Goal: Task Accomplishment & Management: Manage account settings

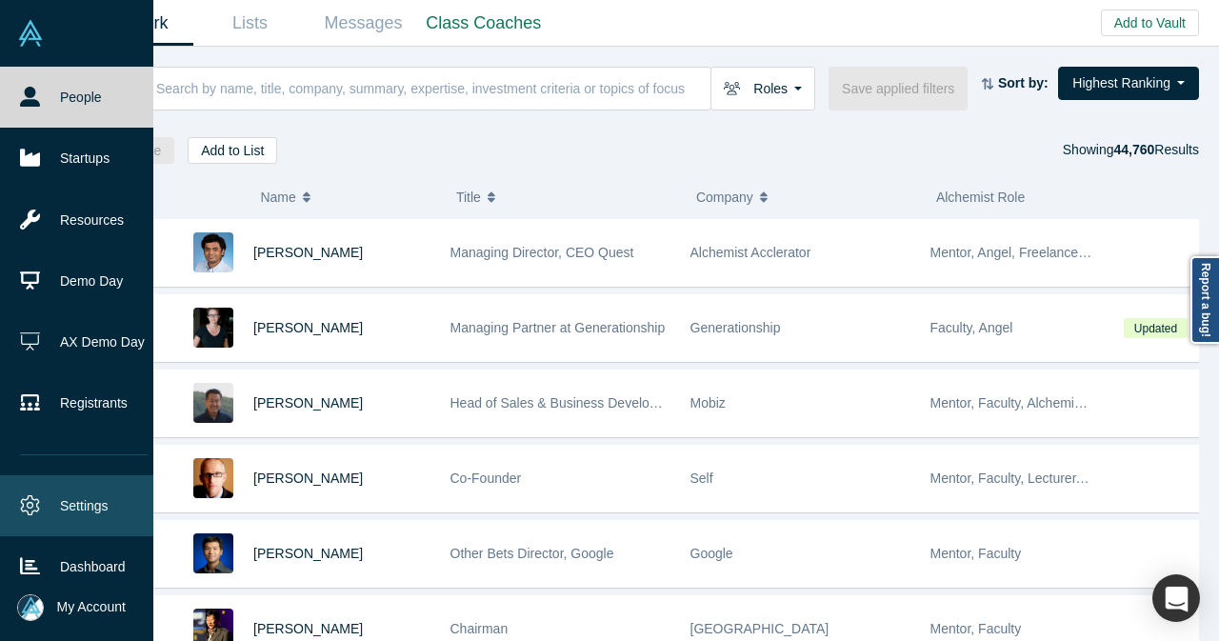
click at [53, 500] on link "Settings" at bounding box center [84, 505] width 168 height 61
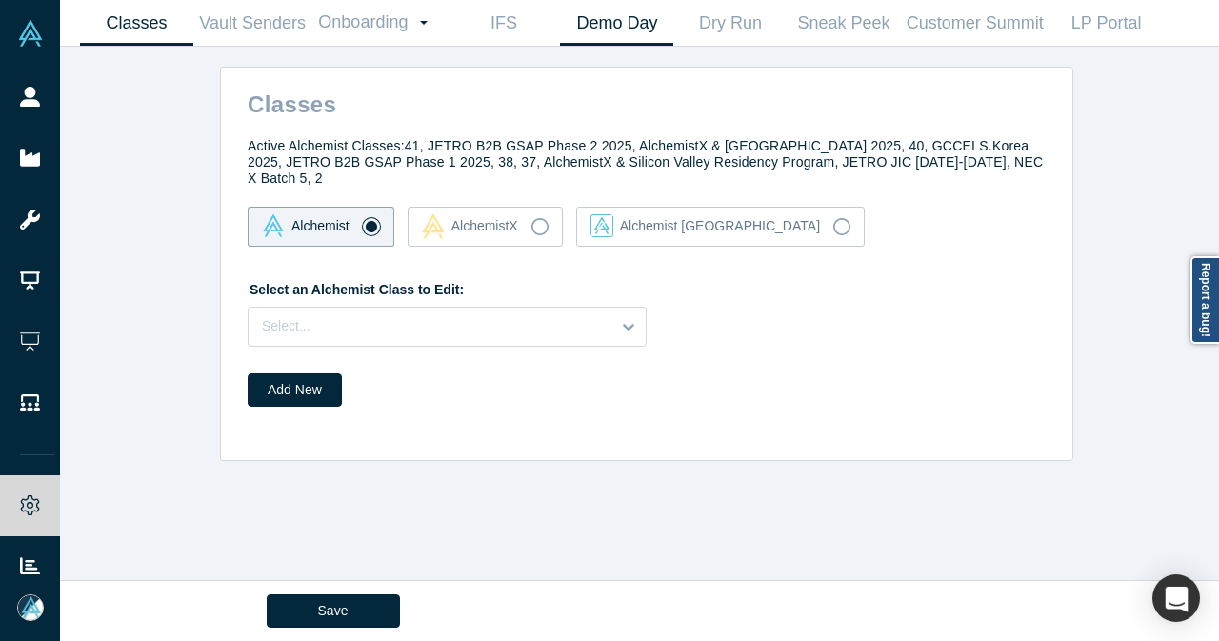
click at [602, 22] on link "Demo Day" at bounding box center [616, 23] width 113 height 45
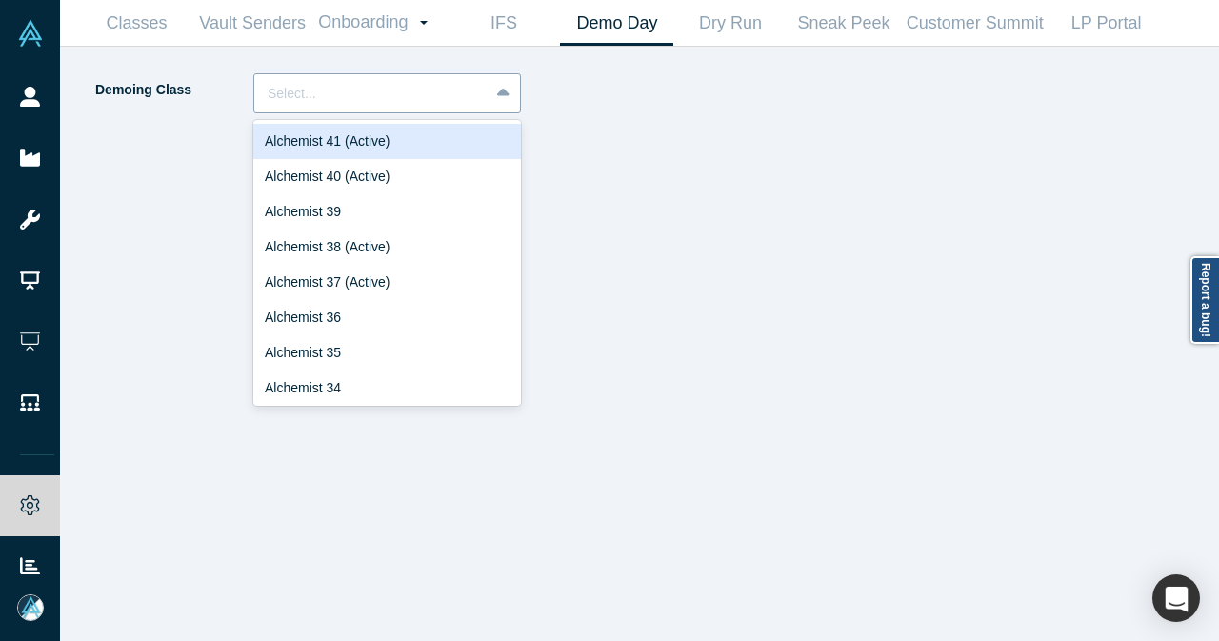
click at [504, 94] on icon at bounding box center [503, 93] width 12 height 8
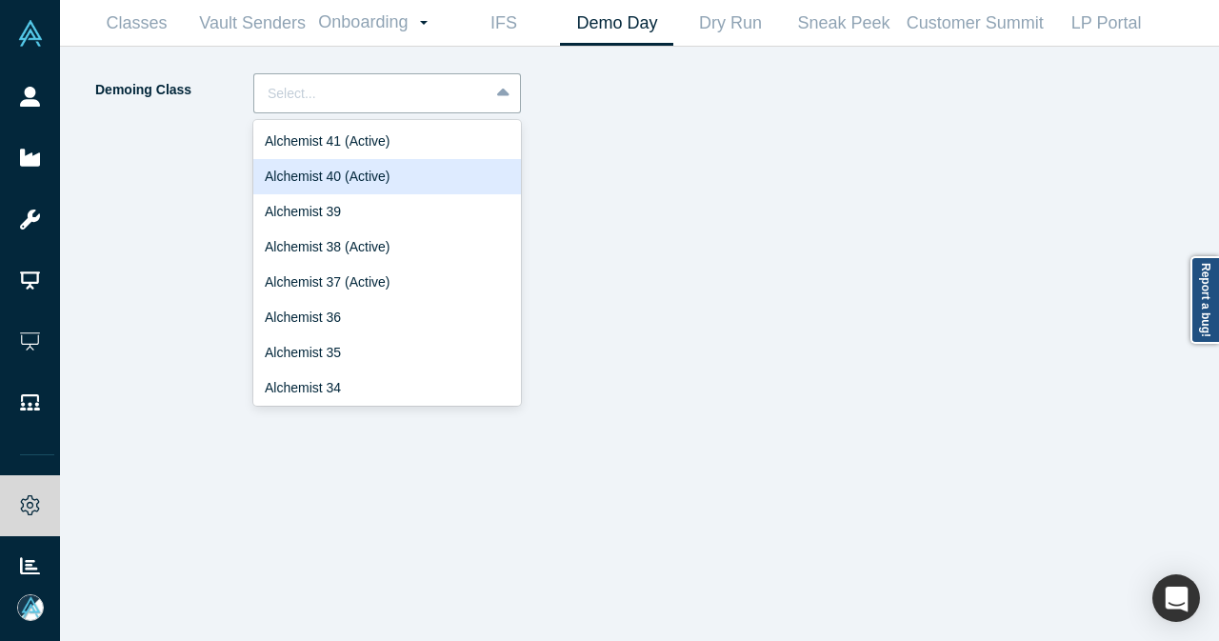
click at [449, 169] on div "Alchemist 40 (Active)" at bounding box center [387, 176] width 268 height 35
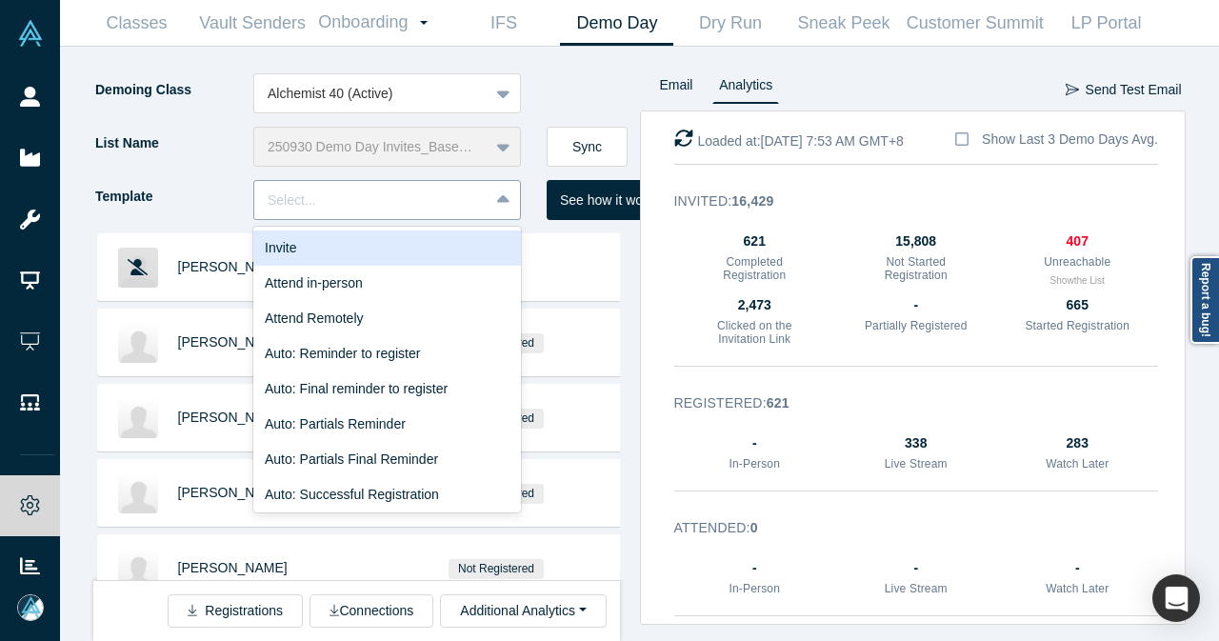
click at [505, 210] on div at bounding box center [505, 200] width 30 height 34
click at [452, 241] on div "Invite" at bounding box center [387, 247] width 268 height 35
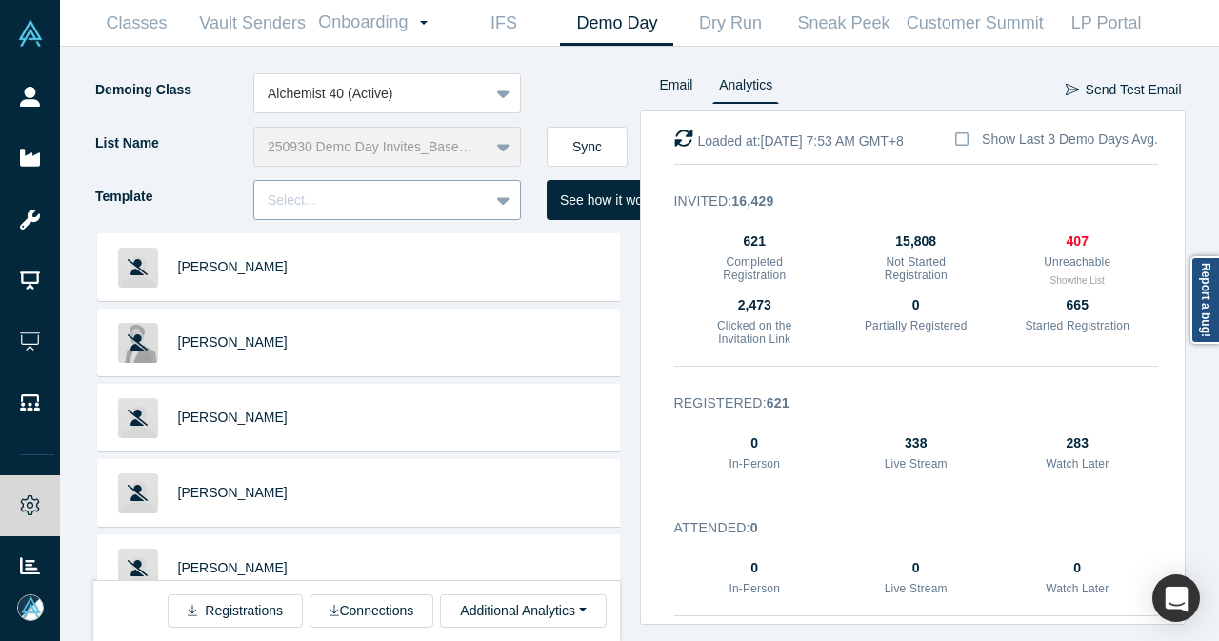
click at [483, 193] on div "Select..." at bounding box center [371, 200] width 234 height 31
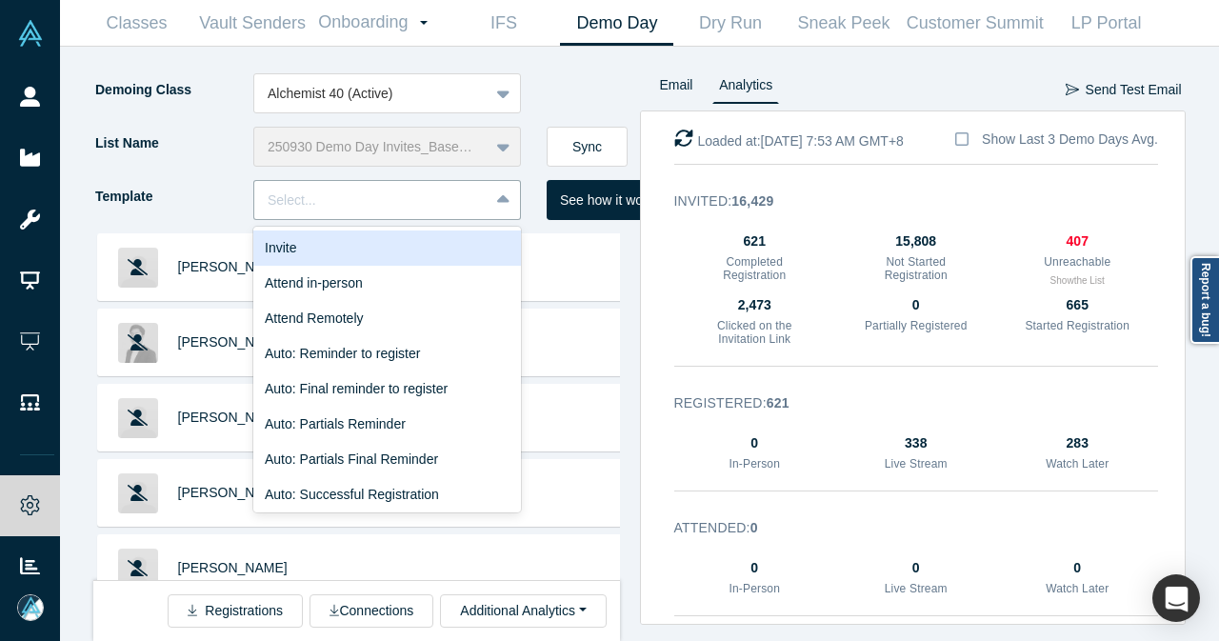
click at [364, 243] on div "Invite" at bounding box center [387, 247] width 268 height 35
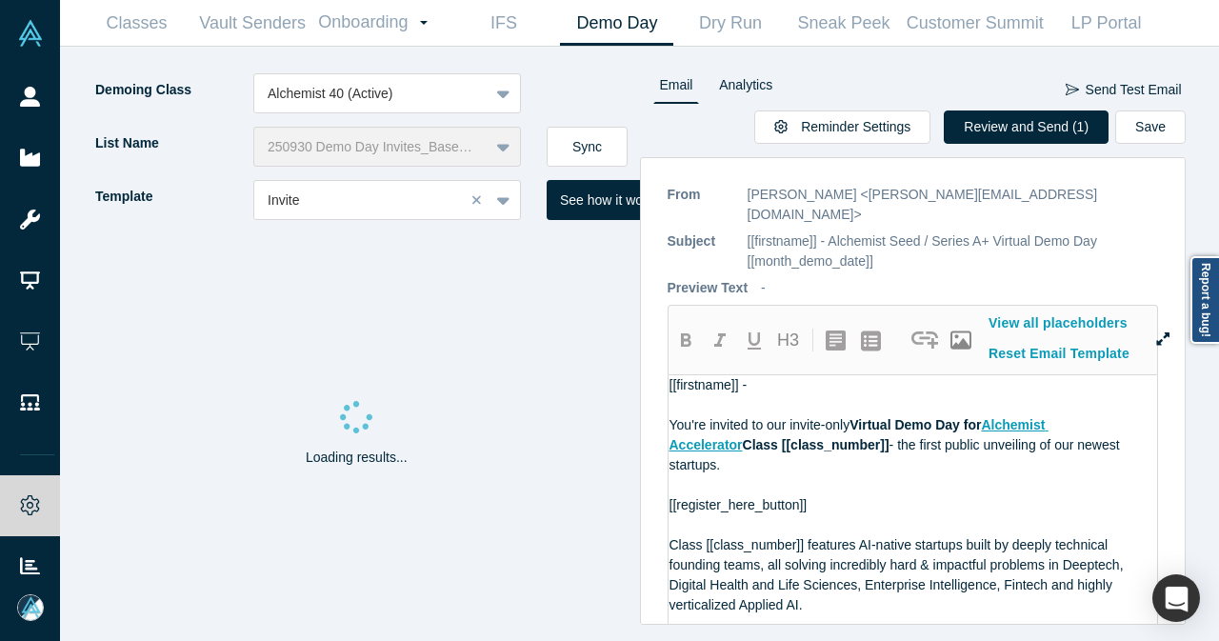
drag, startPoint x: 596, startPoint y: 150, endPoint x: 623, endPoint y: 7, distance: 146.3
click at [596, 151] on button "Sync" at bounding box center [587, 147] width 81 height 40
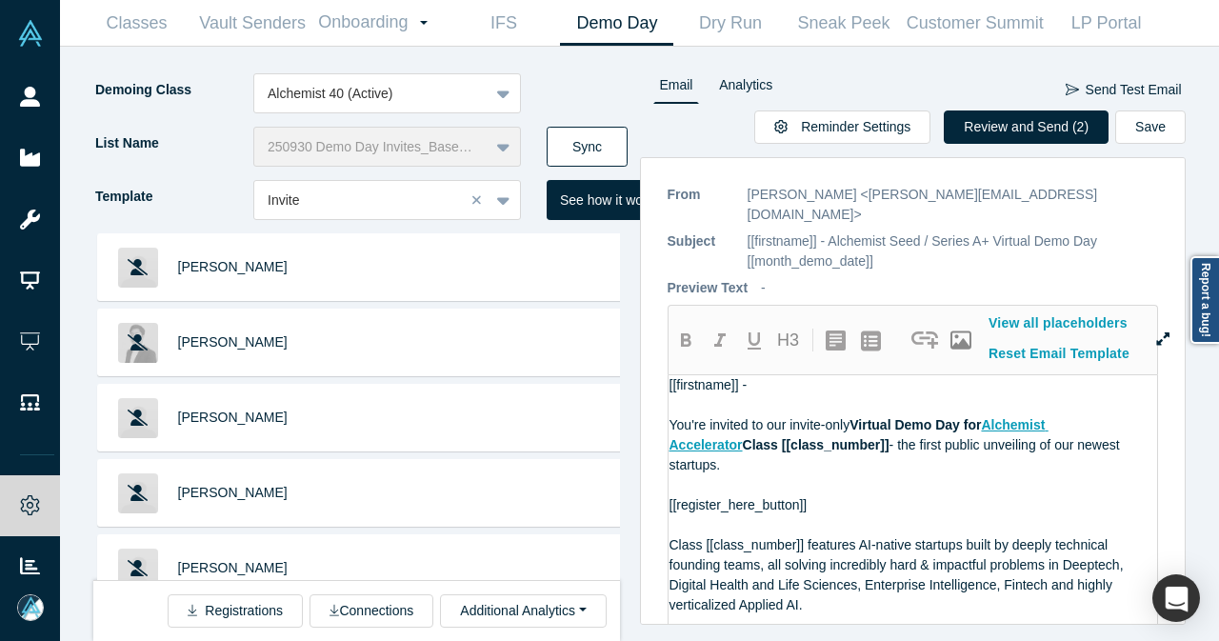
click at [608, 146] on button "Sync" at bounding box center [587, 147] width 81 height 40
click at [992, 132] on button "Review and Send (2)" at bounding box center [1026, 126] width 165 height 33
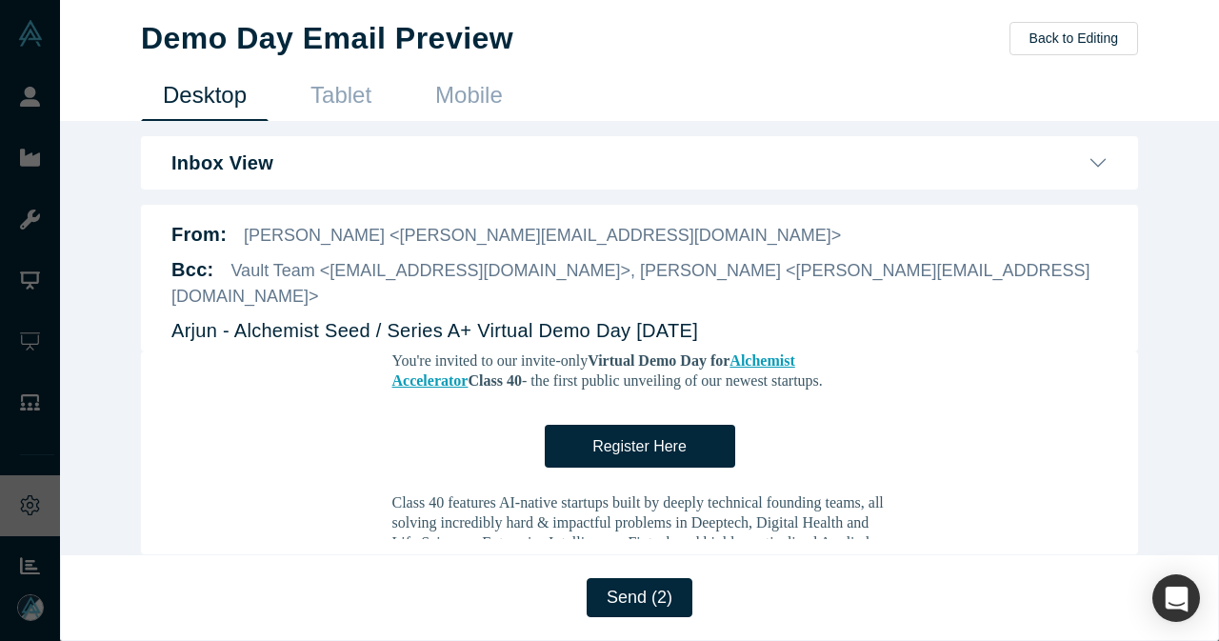
scroll to position [286, 0]
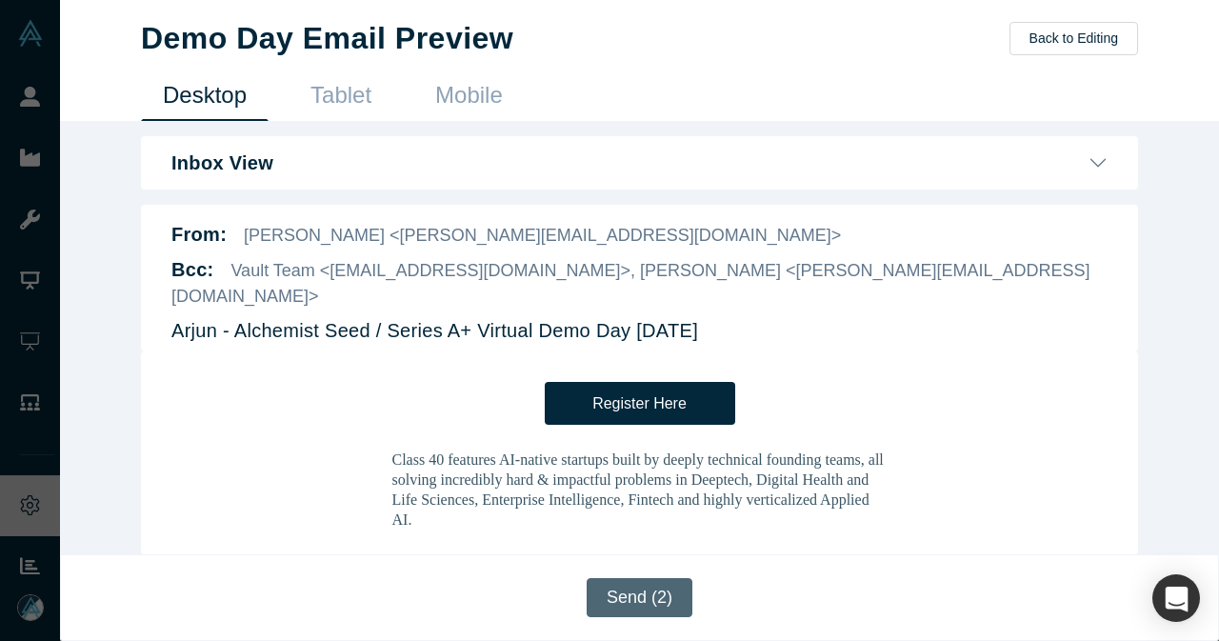
click at [644, 596] on button "Send (2)" at bounding box center [640, 597] width 106 height 39
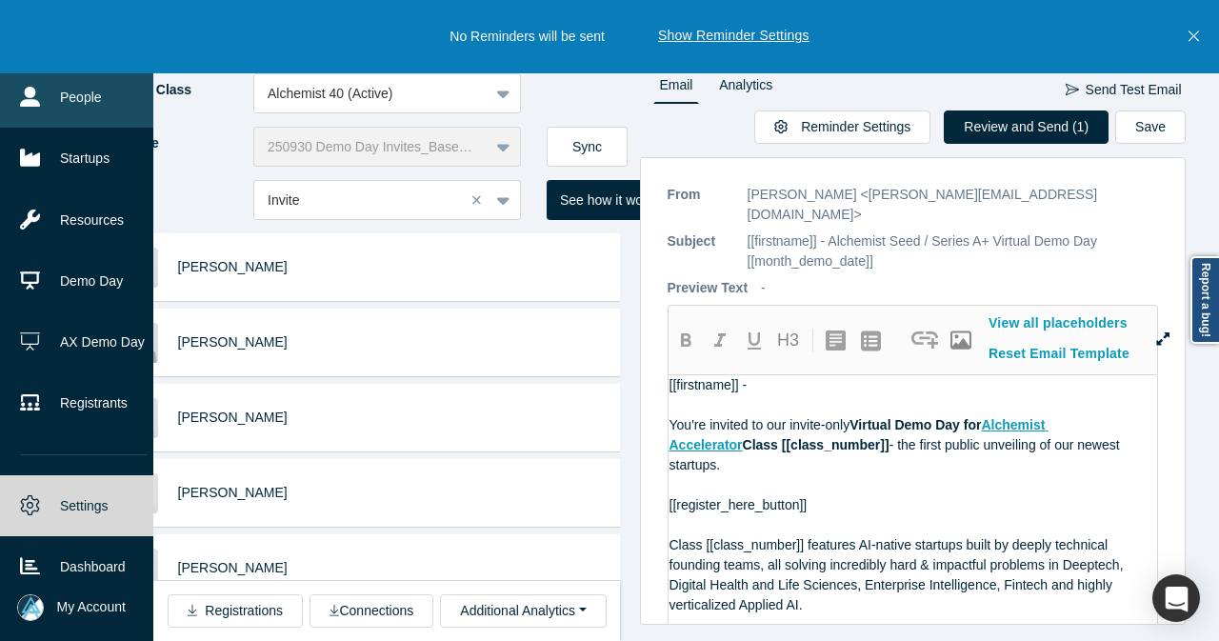
click at [99, 107] on link "People" at bounding box center [84, 97] width 168 height 61
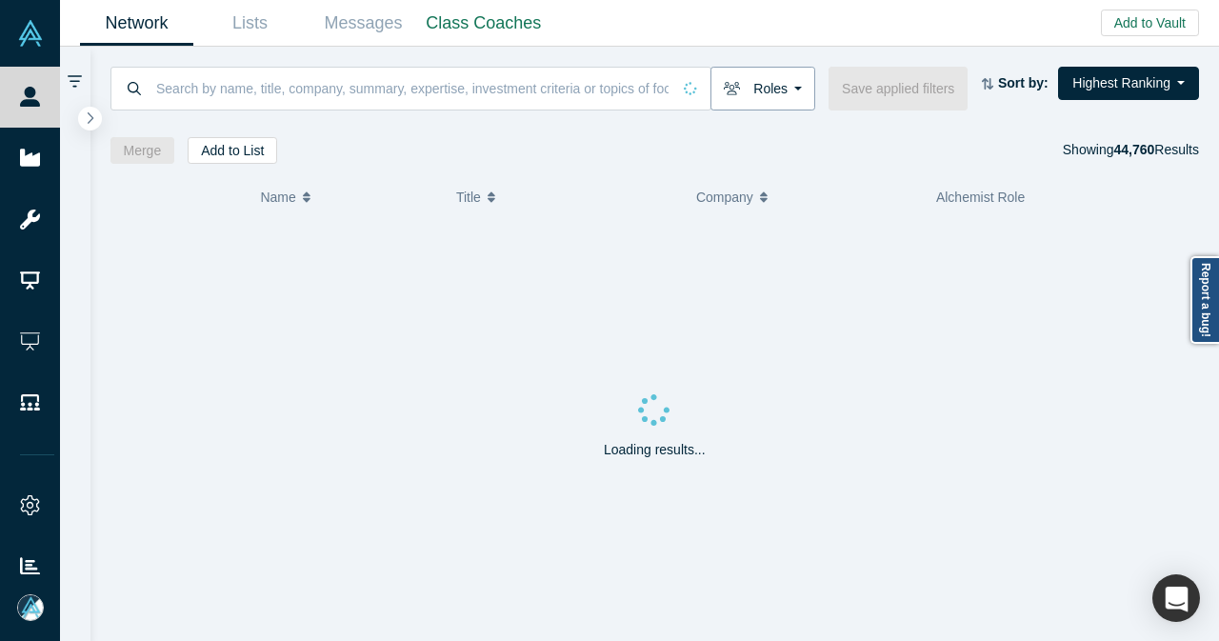
click at [810, 98] on button "Roles" at bounding box center [762, 89] width 105 height 44
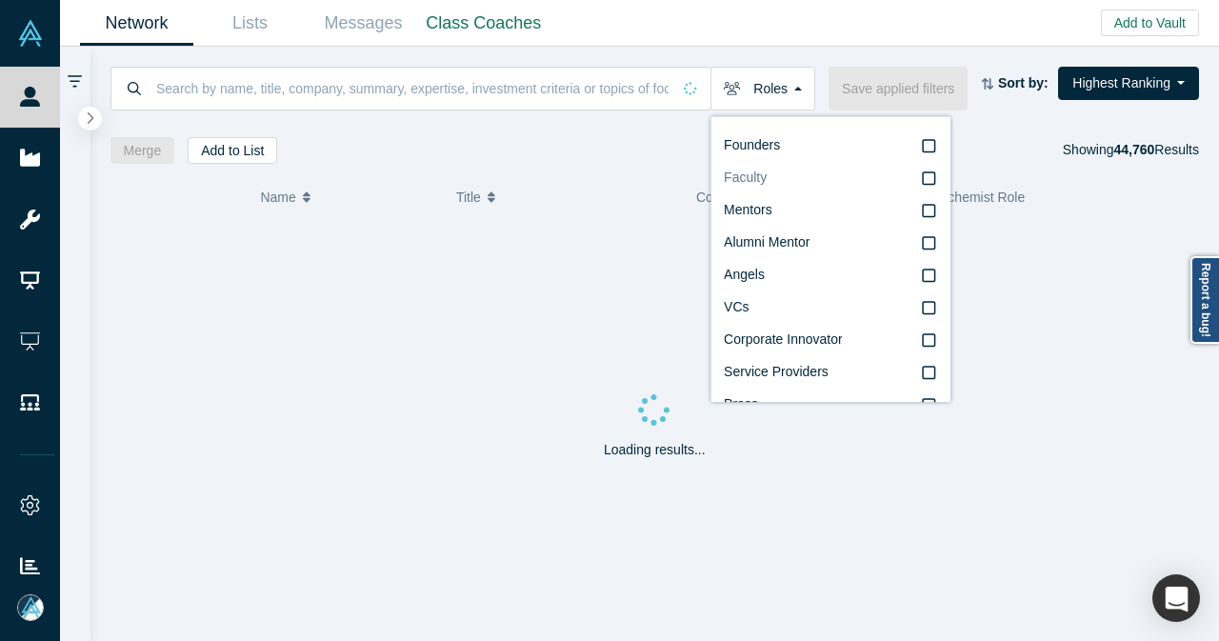
click at [745, 183] on span "Faculty" at bounding box center [745, 177] width 43 height 15
click at [0, 0] on input "Faculty" at bounding box center [0, 0] width 0 height 0
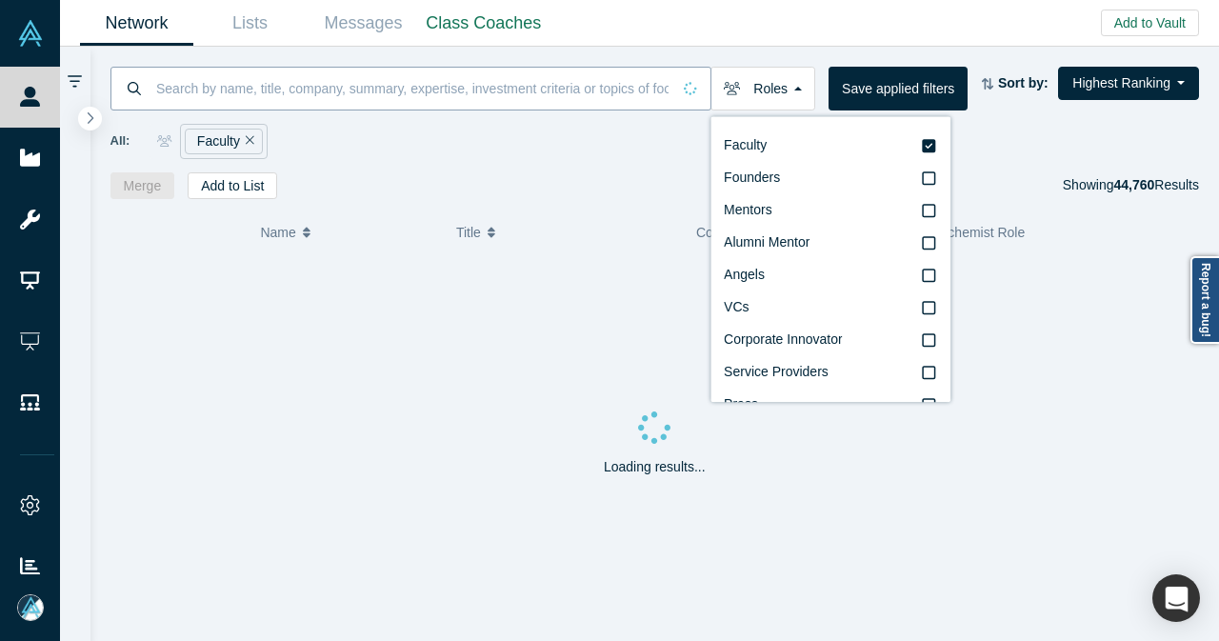
click at [345, 87] on input at bounding box center [412, 88] width 516 height 45
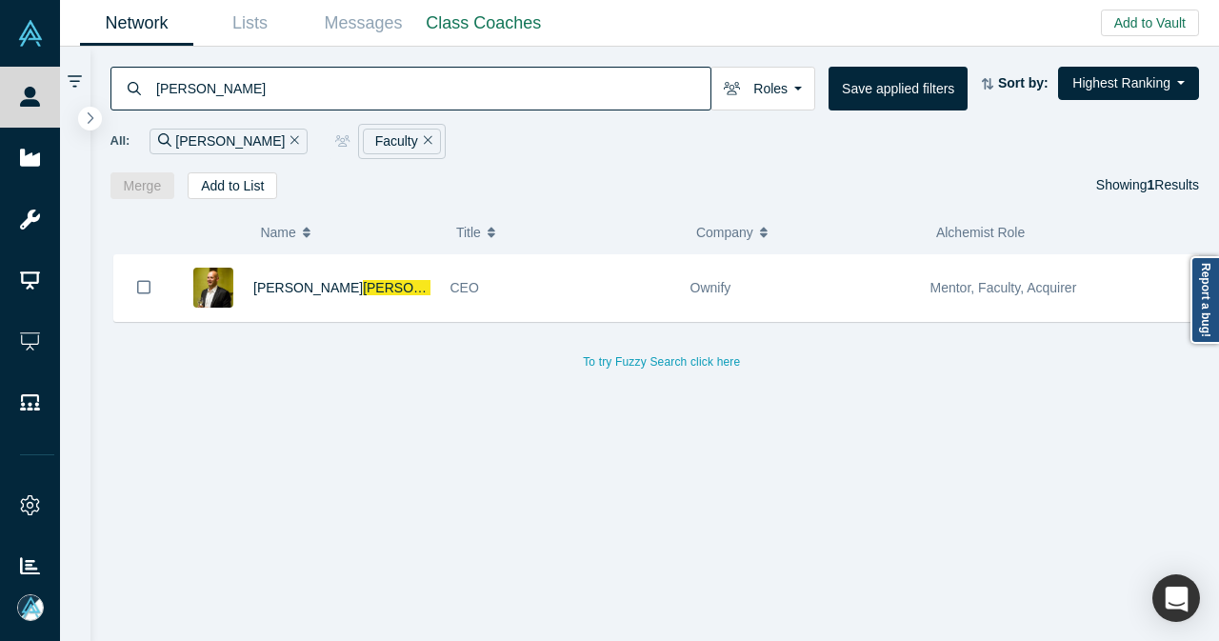
type input "rohde"
click at [386, 280] on div "Frank Rohde" at bounding box center [341, 288] width 177 height 66
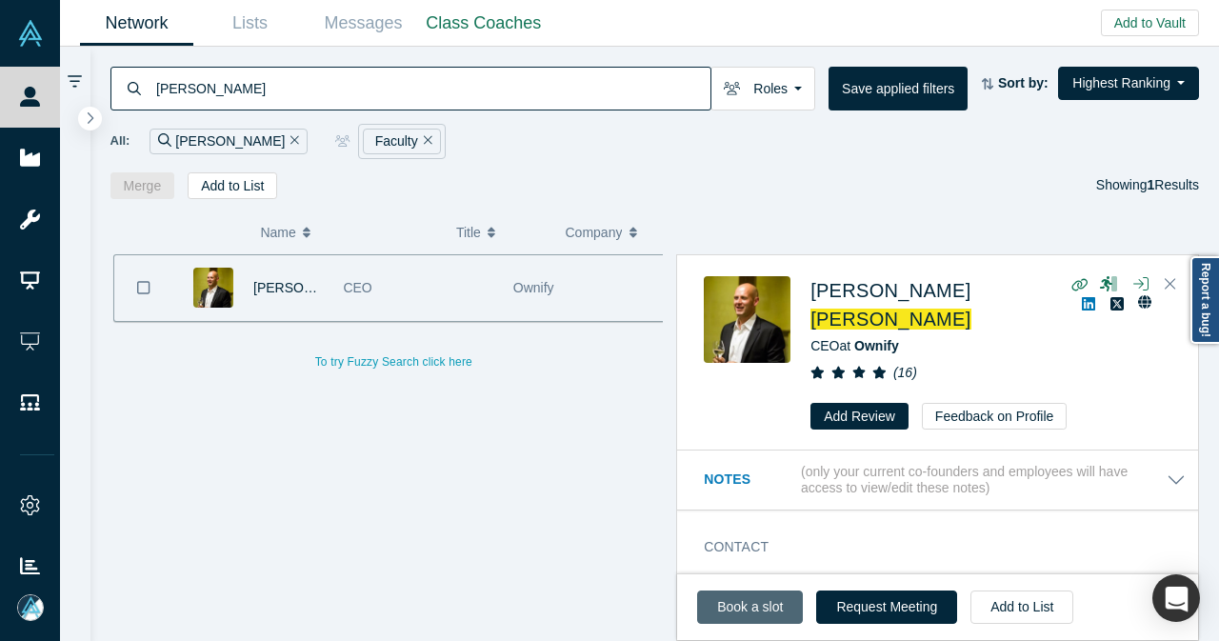
click at [725, 605] on link "Book a slot" at bounding box center [750, 606] width 106 height 33
click at [290, 142] on icon "Remove Filter" at bounding box center [294, 139] width 9 height 13
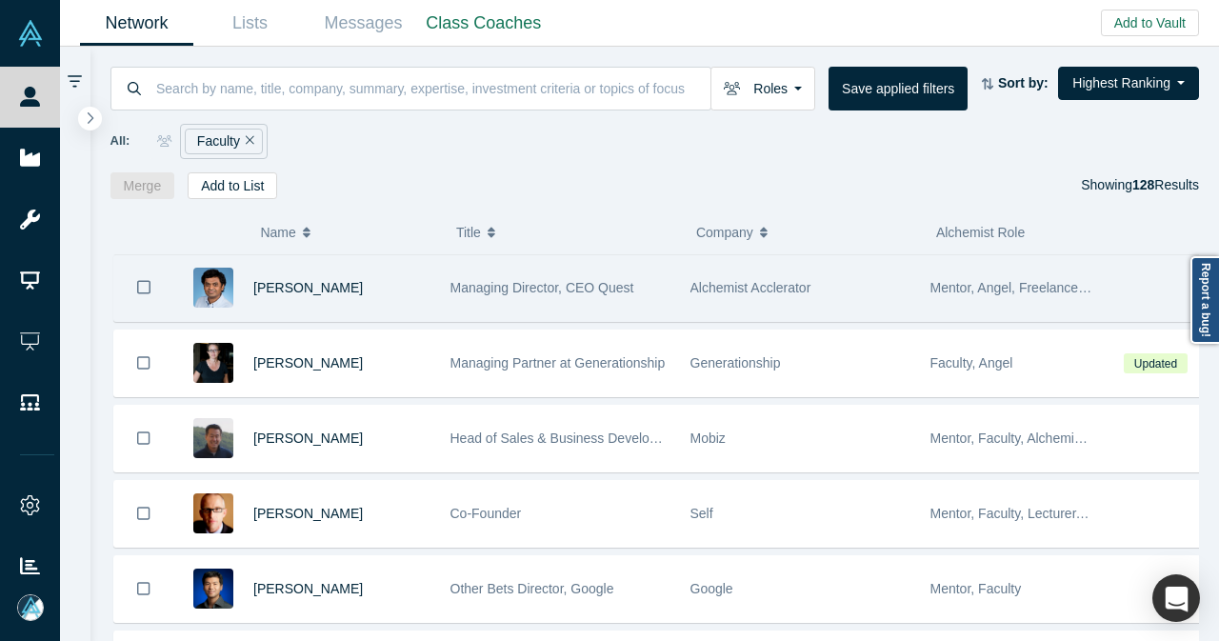
click at [418, 279] on div "Gnani Palanikumar" at bounding box center [341, 288] width 177 height 66
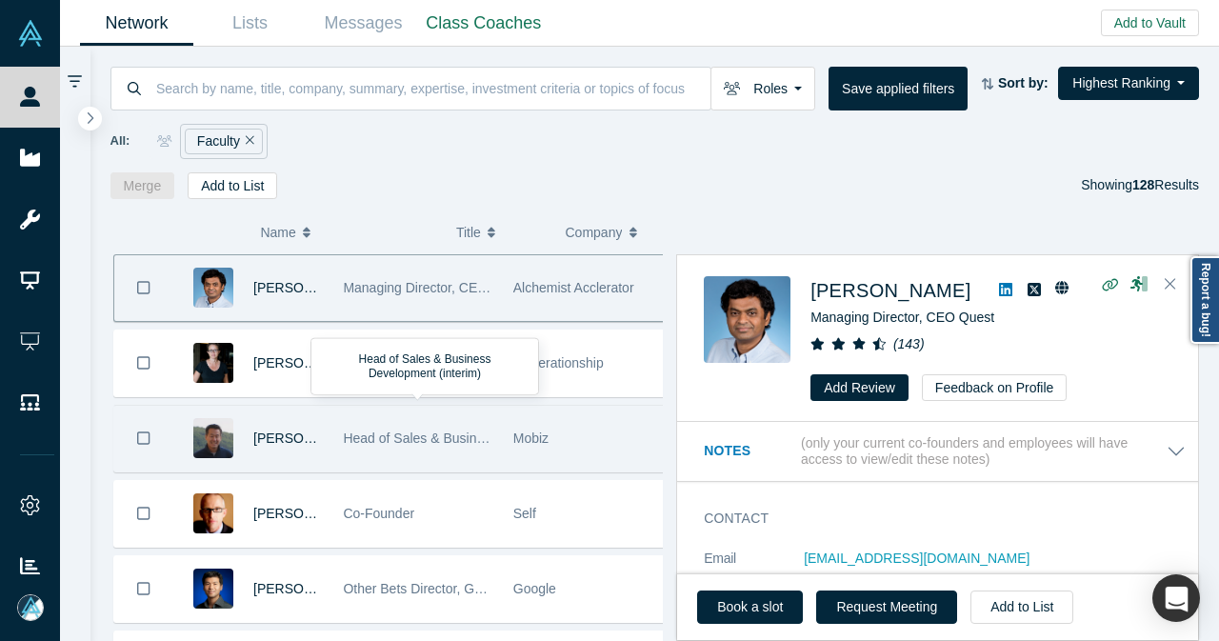
click at [425, 438] on span "Head of Sales & Business Development (interim)" at bounding box center [487, 437] width 289 height 15
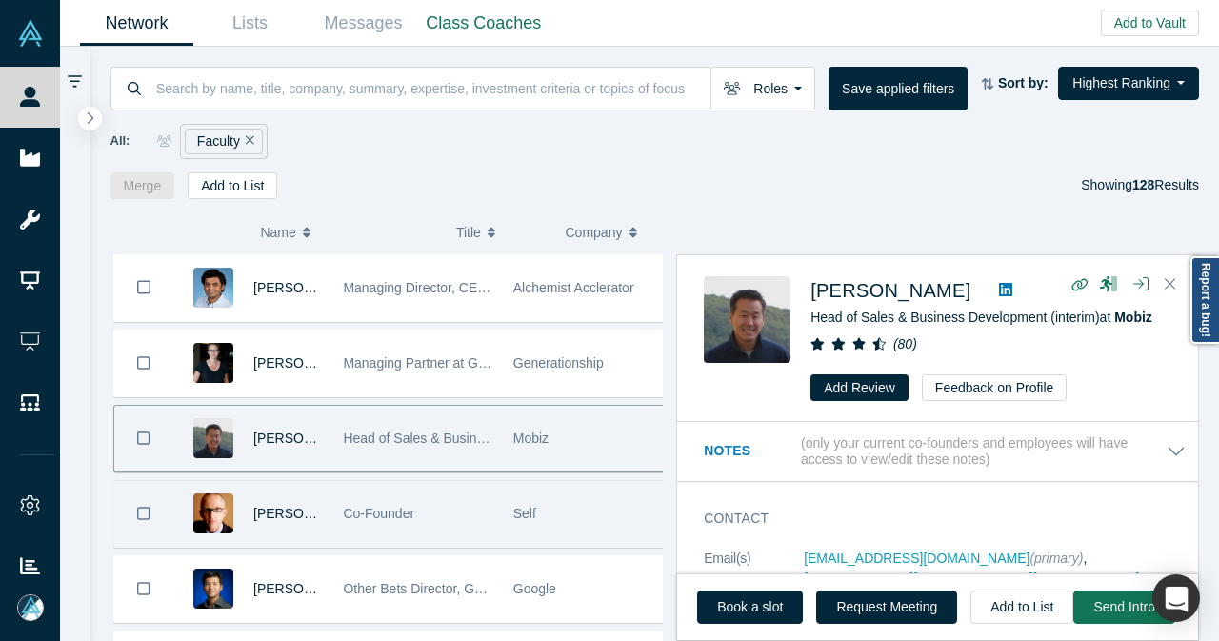
click at [440, 517] on div "Co-Founder" at bounding box center [418, 514] width 150 height 66
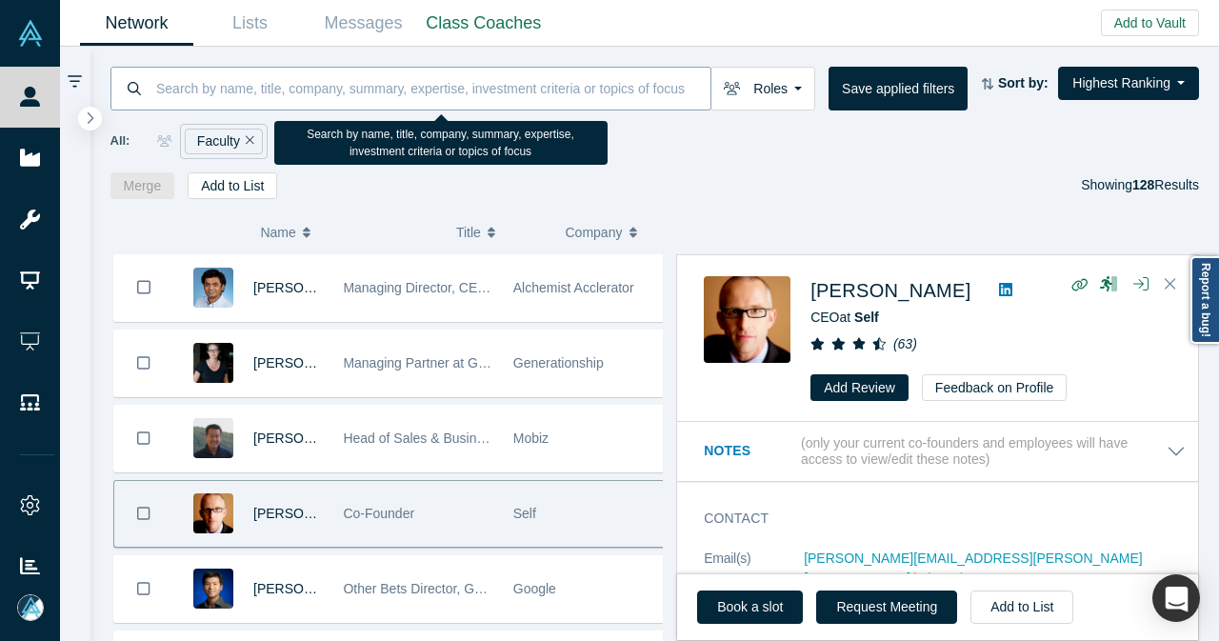
click at [294, 100] on input at bounding box center [432, 88] width 556 height 45
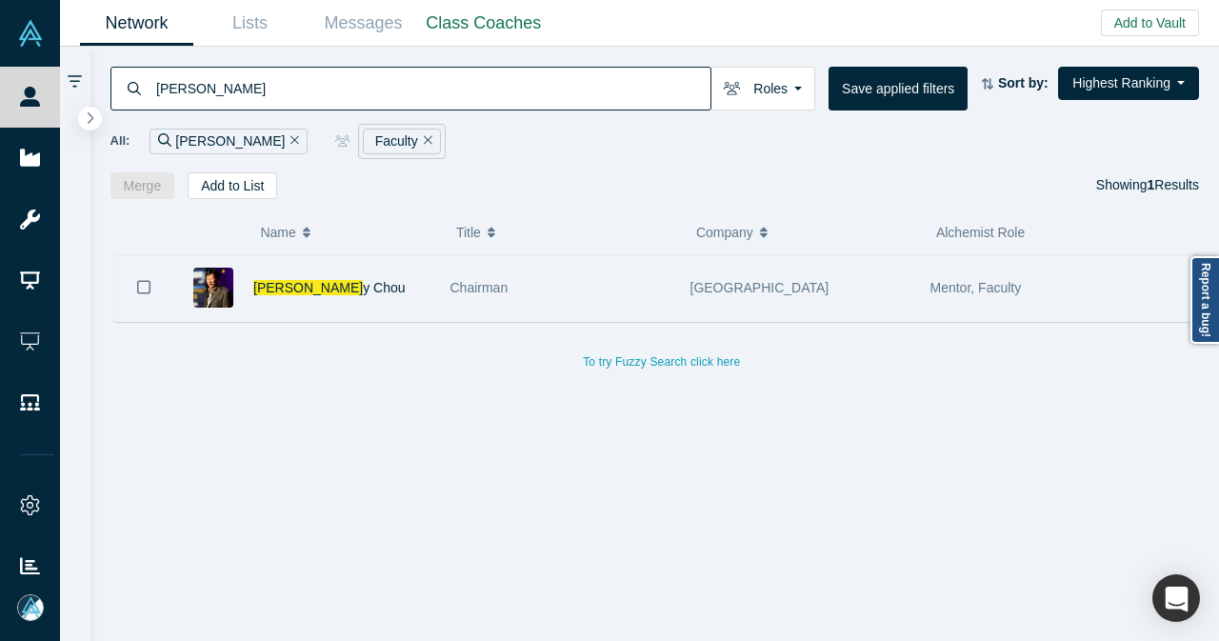
click at [382, 304] on div "Timoth y Chou" at bounding box center [341, 288] width 177 height 66
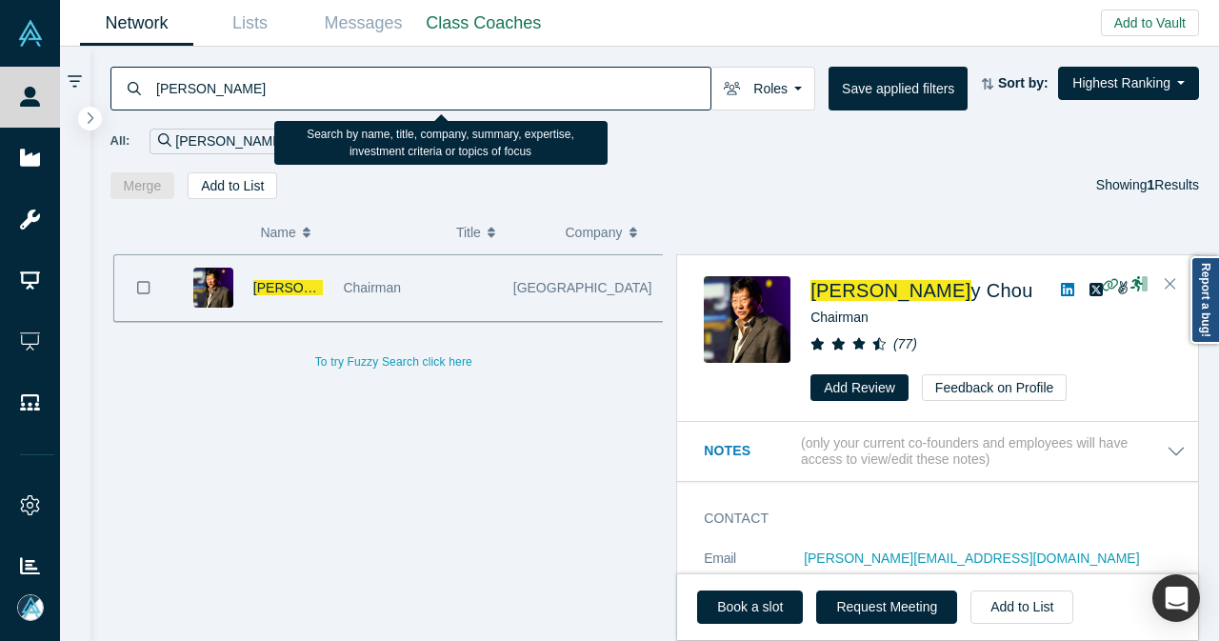
drag, startPoint x: 235, startPoint y: 93, endPoint x: 149, endPoint y: 94, distance: 86.7
click at [149, 94] on div "timoth" at bounding box center [410, 89] width 601 height 44
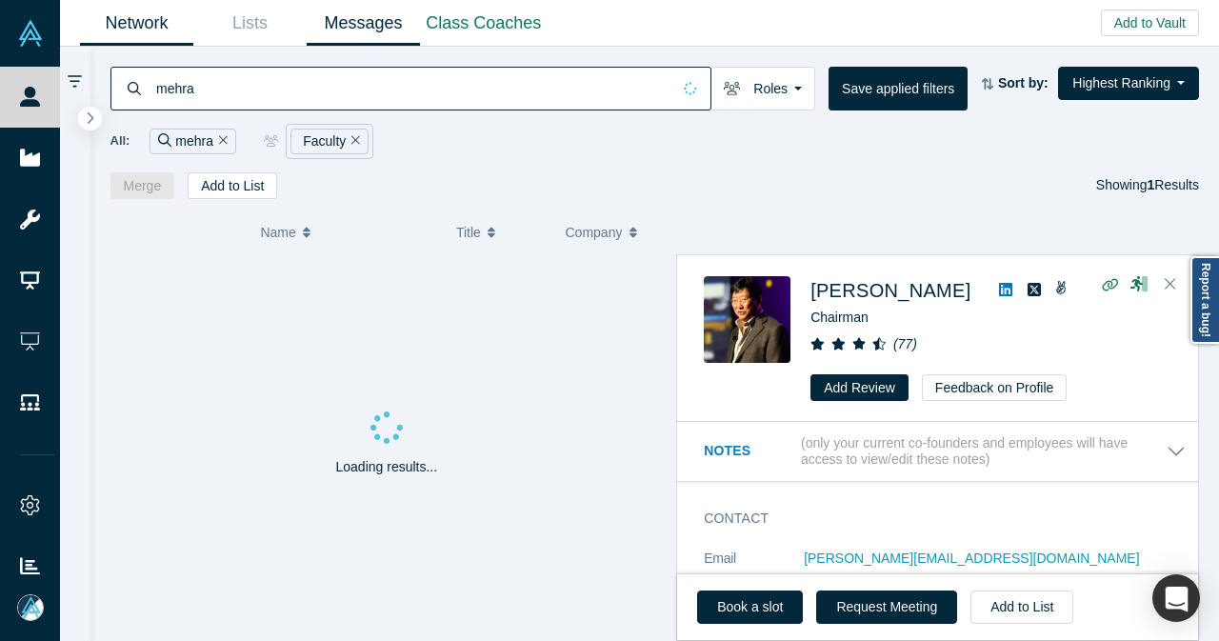
type input "mehra"
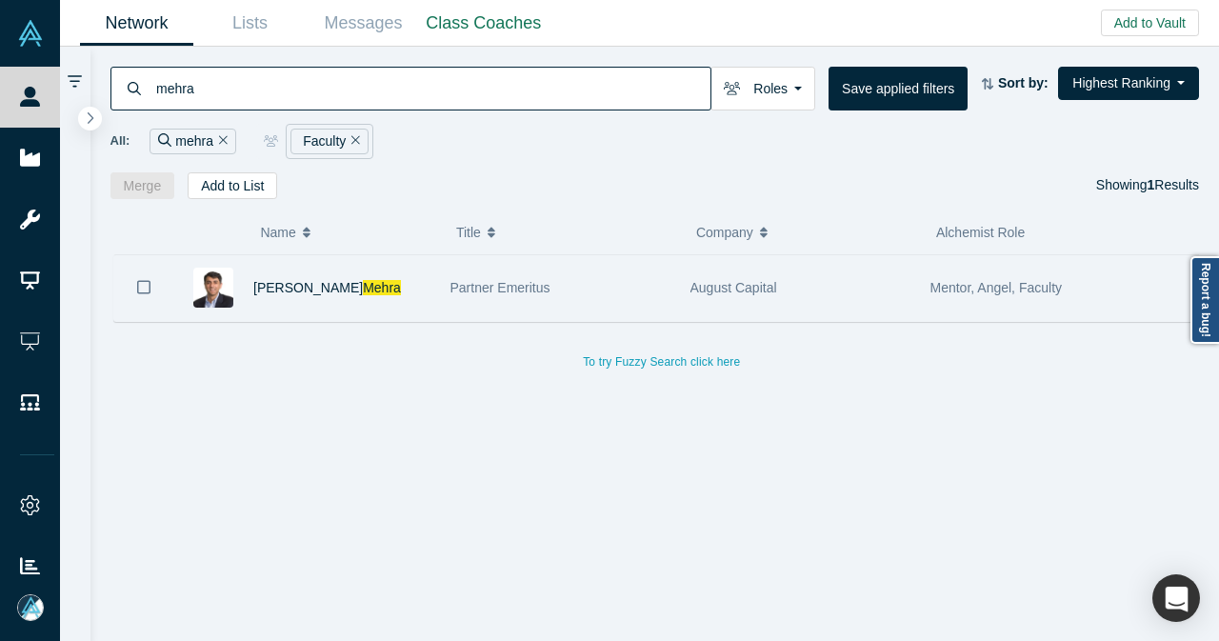
click at [394, 274] on div "Vivek Mehra" at bounding box center [341, 288] width 177 height 66
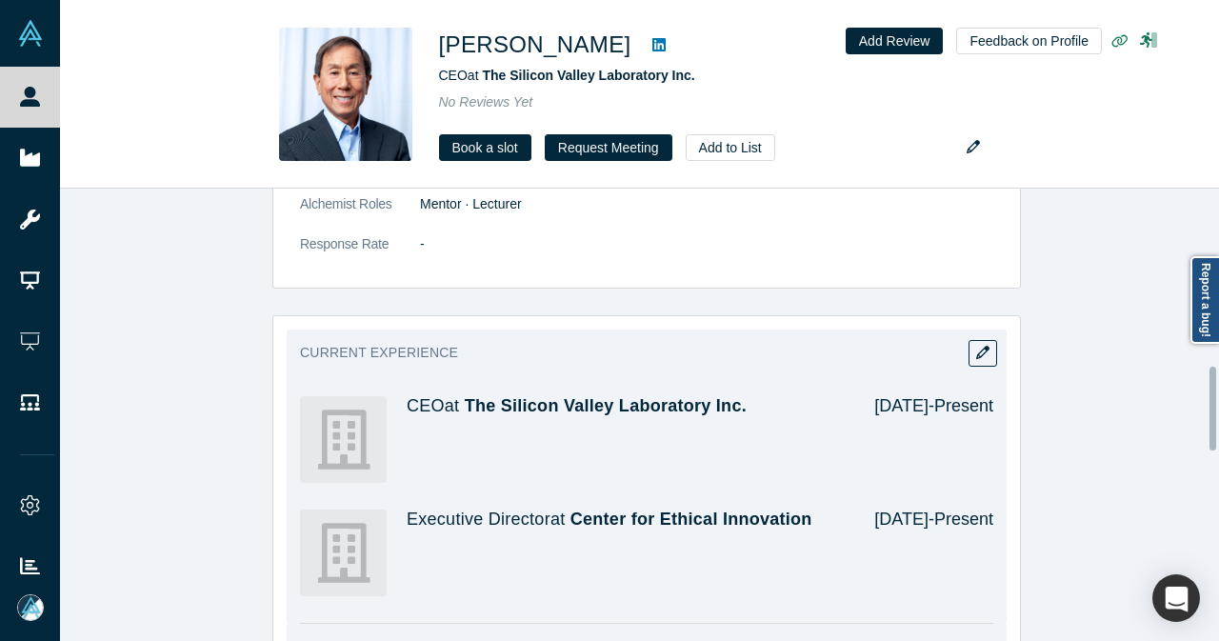
scroll to position [952, 0]
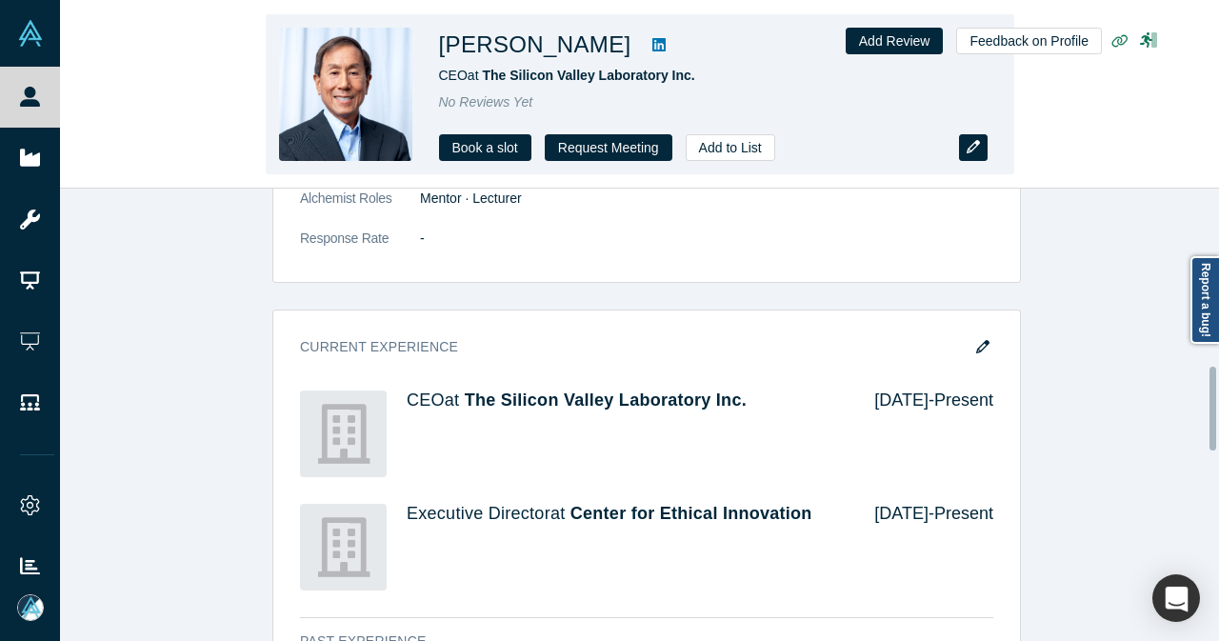
click at [973, 151] on icon "button" at bounding box center [973, 146] width 13 height 13
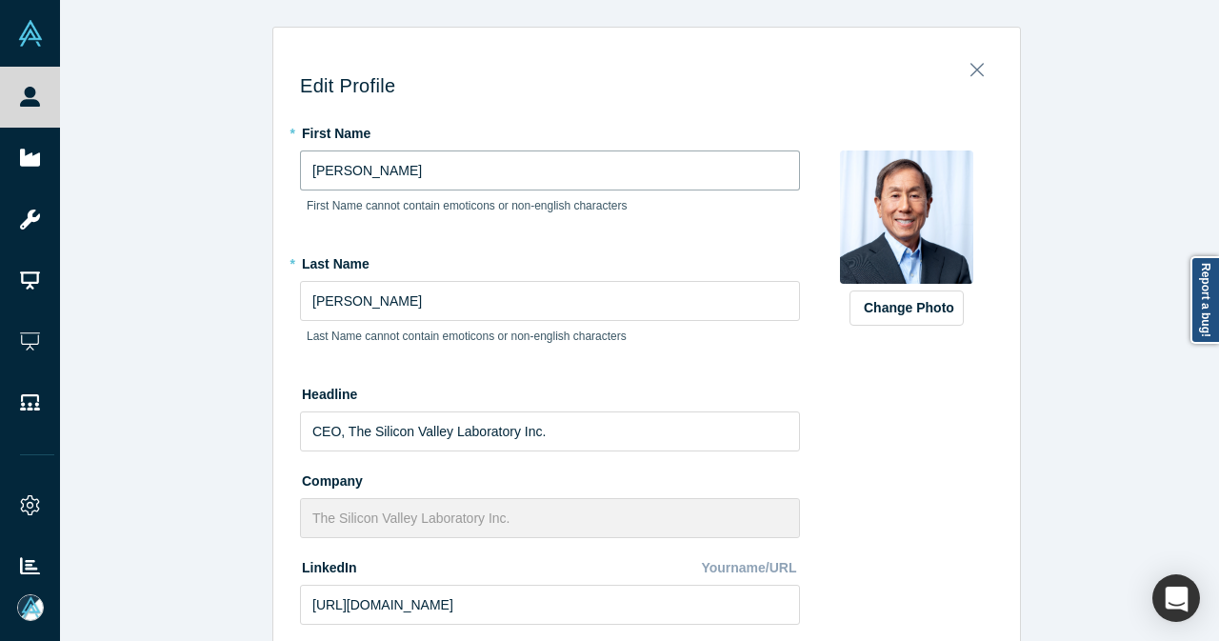
drag, startPoint x: 314, startPoint y: 172, endPoint x: 385, endPoint y: 169, distance: 70.6
click at [385, 169] on input "[PERSON_NAME]" at bounding box center [550, 170] width 500 height 40
type input "[PERSON_NAME]"
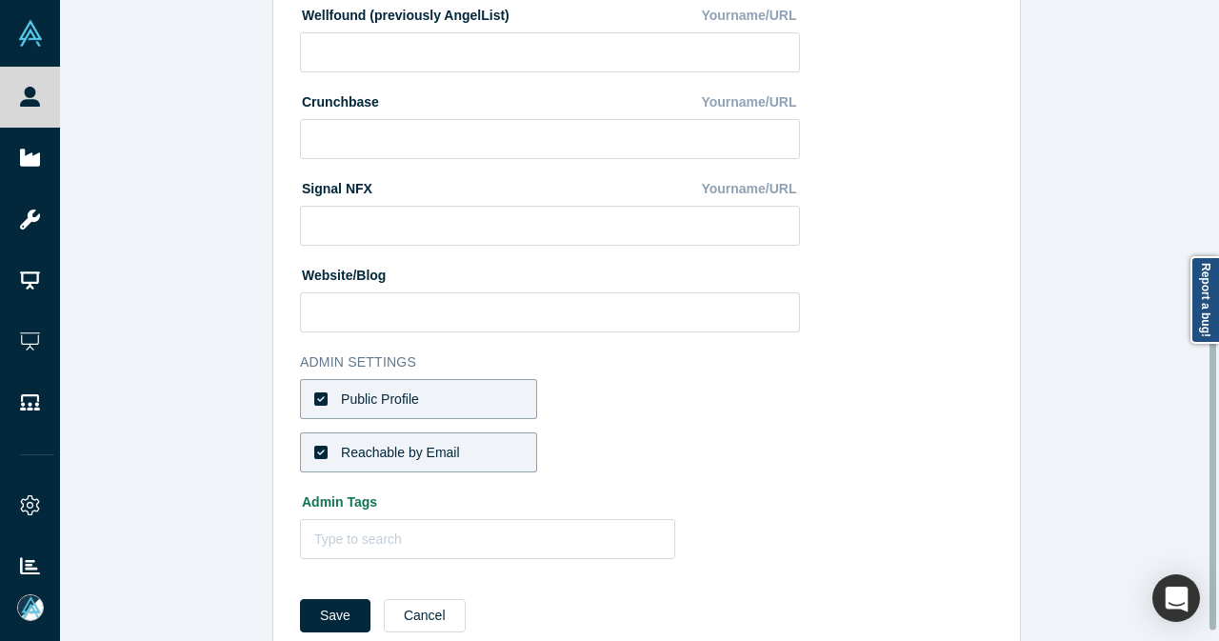
scroll to position [770, 0]
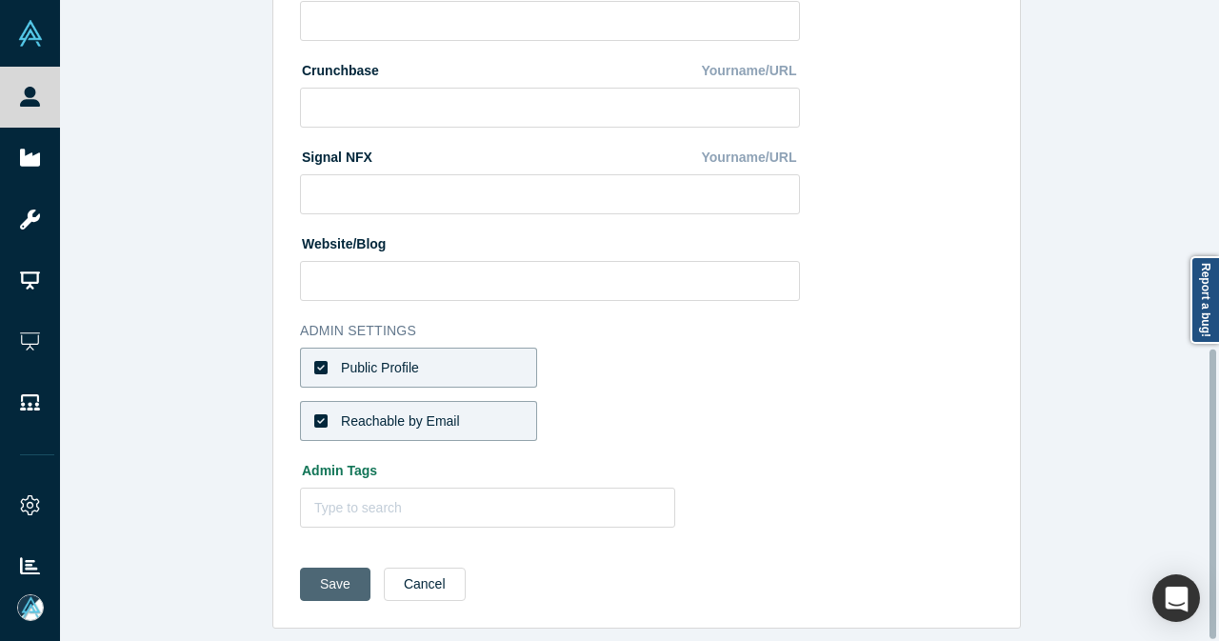
type input "[PERSON_NAME]"
click at [339, 570] on button "Save" at bounding box center [335, 584] width 70 height 33
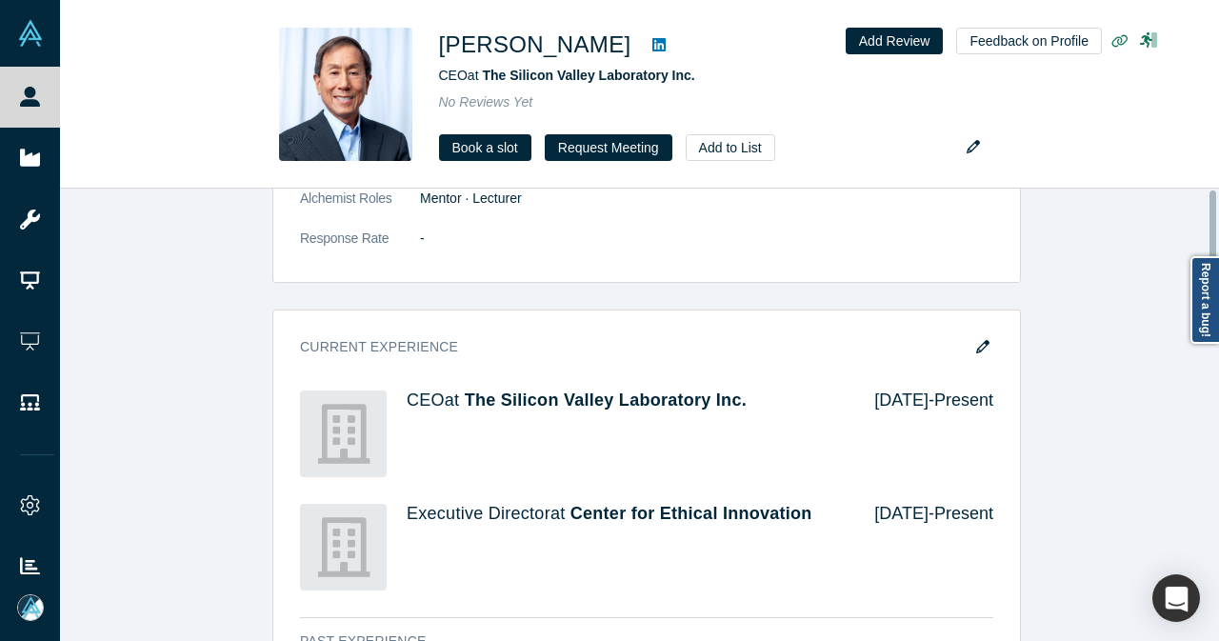
scroll to position [0, 0]
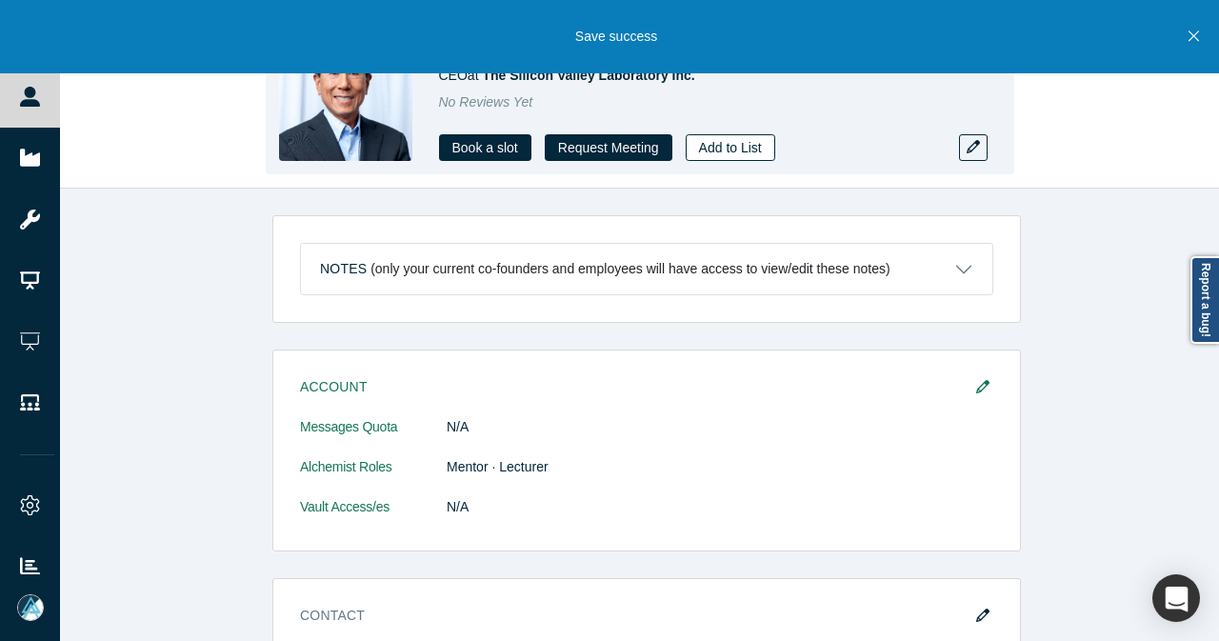
click at [753, 153] on button "Add to List" at bounding box center [731, 147] width 90 height 27
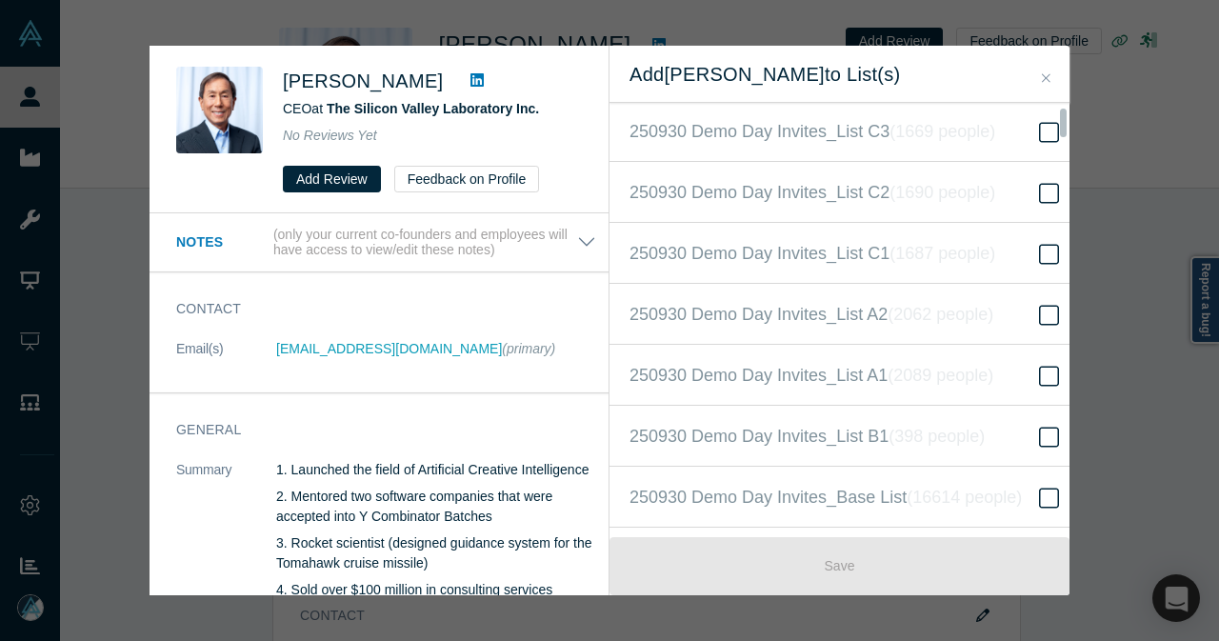
scroll to position [571, 0]
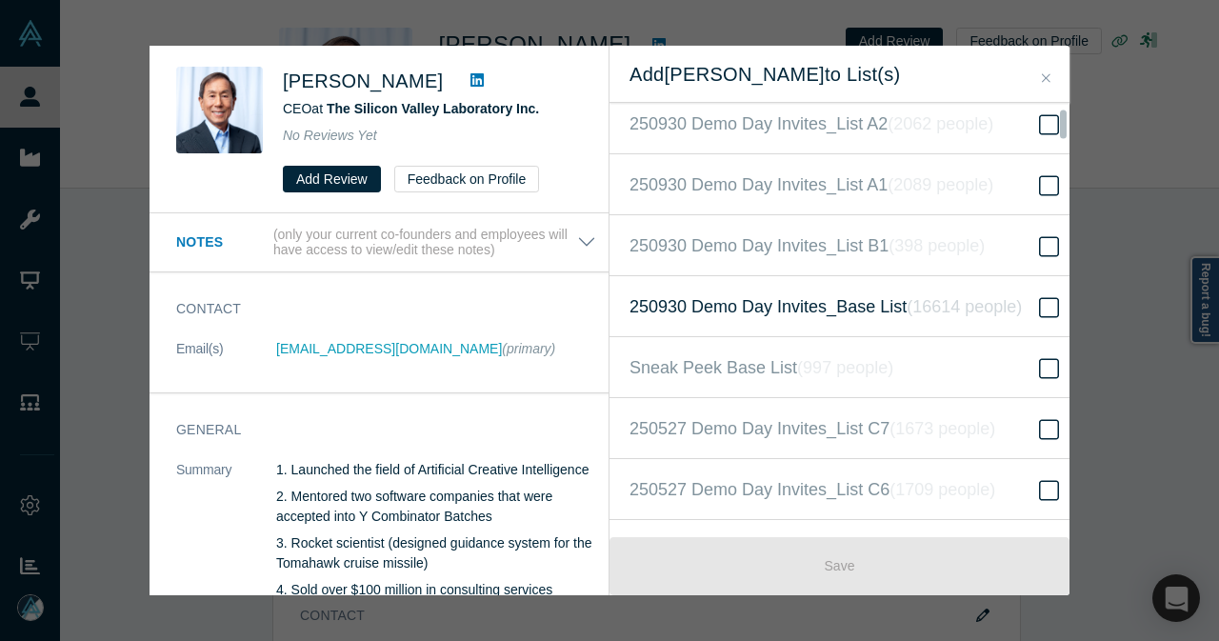
click at [810, 293] on span "250930 Demo Day Invites_Base List ( 16614 people )" at bounding box center [826, 306] width 392 height 27
click at [0, 0] on input "250930 Demo Day Invites_Base List ( 16614 people )" at bounding box center [0, 0] width 0 height 0
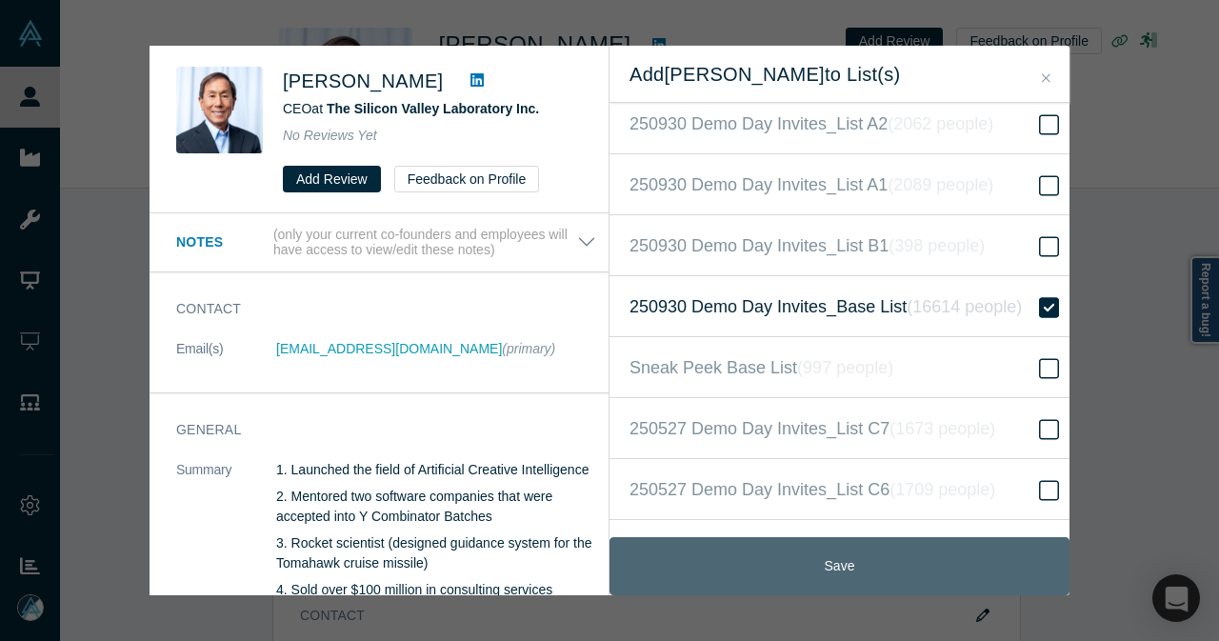
click at [781, 570] on button "Save" at bounding box center [840, 566] width 460 height 58
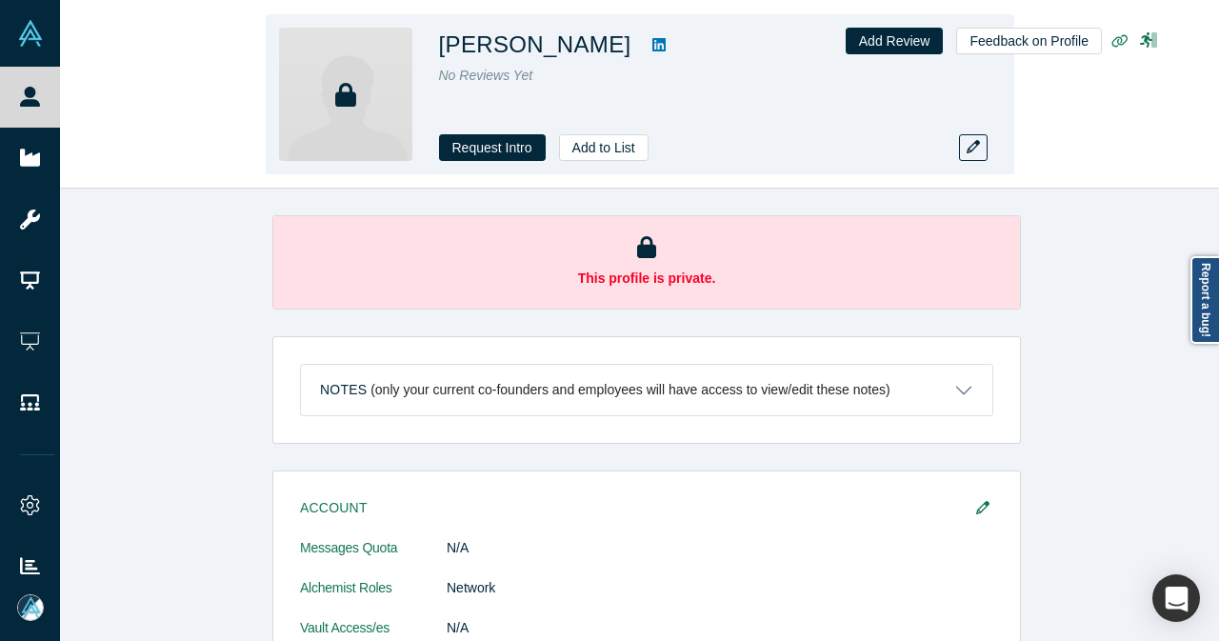
click at [657, 47] on link at bounding box center [659, 44] width 29 height 23
click at [610, 148] on button "Add to List" at bounding box center [604, 147] width 90 height 27
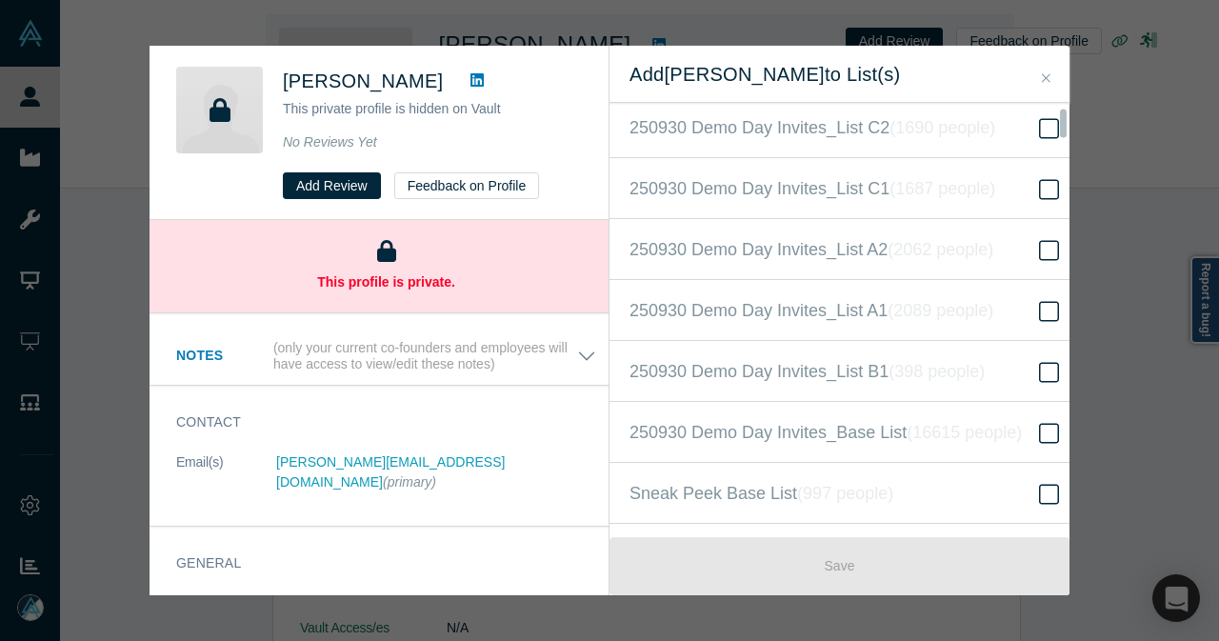
scroll to position [476, 0]
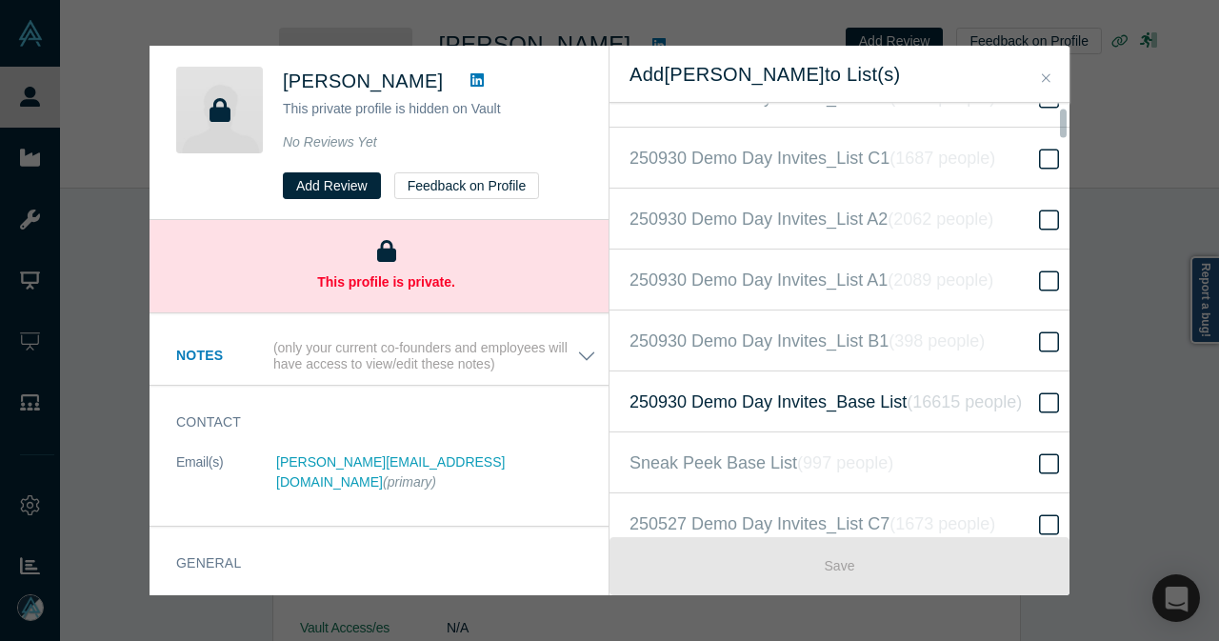
click at [811, 389] on span "250930 Demo Day Invites_Base List ( 16615 people )" at bounding box center [826, 402] width 392 height 27
click at [0, 0] on input "250930 Demo Day Invites_Base List ( 16615 people )" at bounding box center [0, 0] width 0 height 0
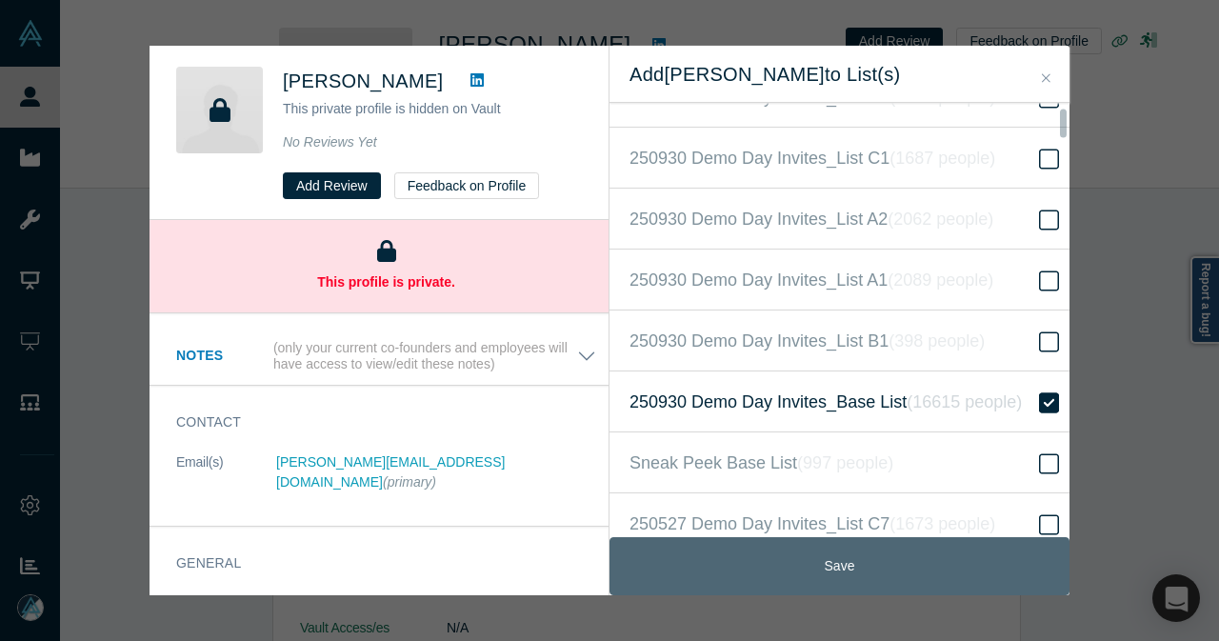
click at [821, 569] on button "Save" at bounding box center [840, 566] width 460 height 58
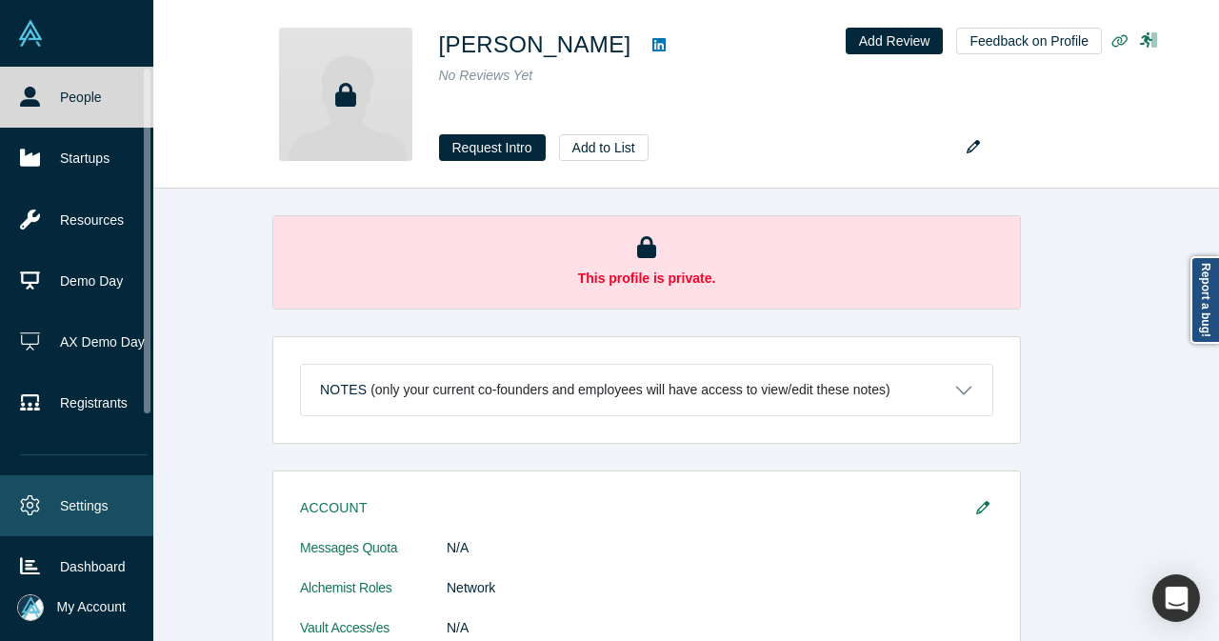
click at [37, 485] on link "Settings" at bounding box center [84, 505] width 168 height 61
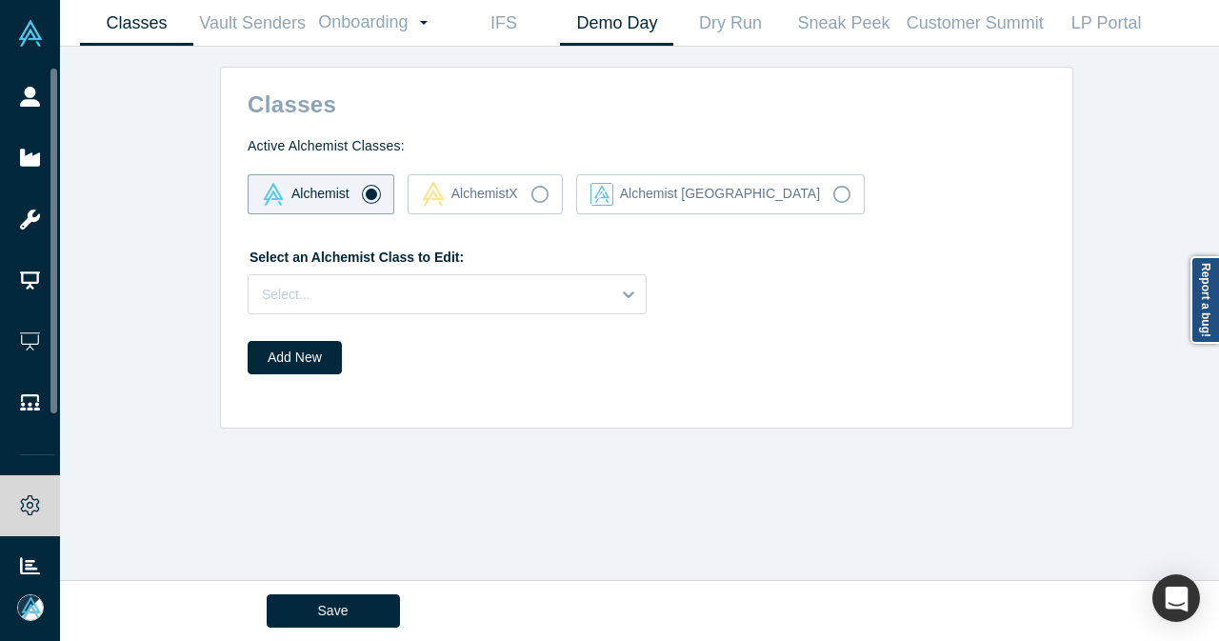
click at [632, 31] on link "Demo Day" at bounding box center [616, 23] width 113 height 45
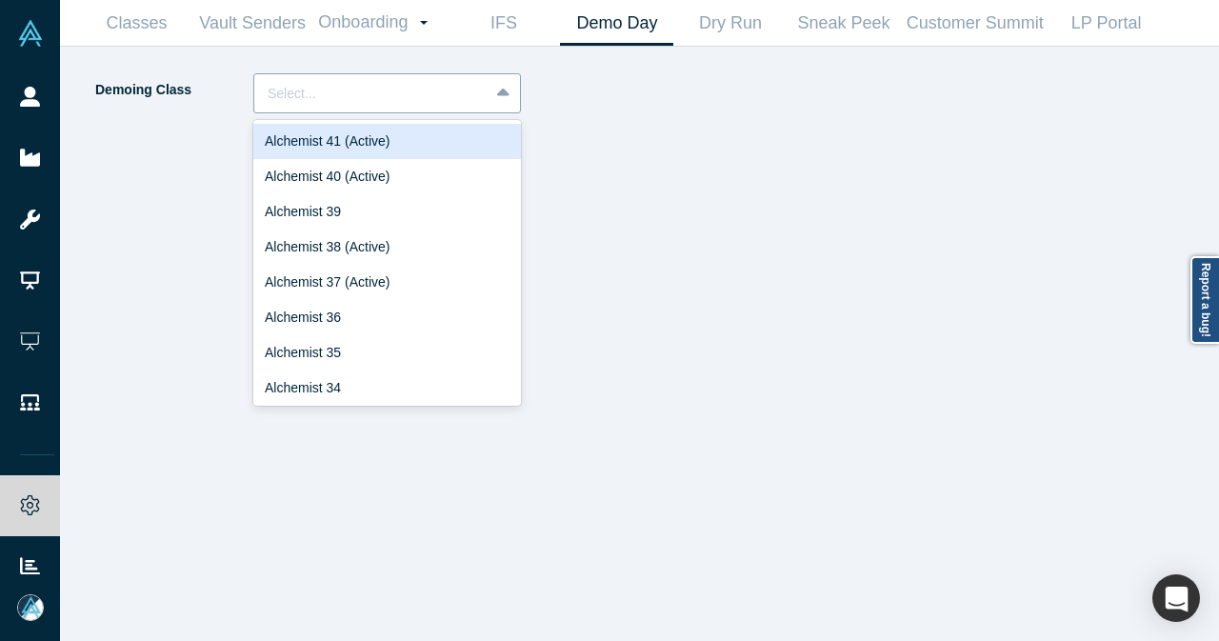
click at [430, 104] on div at bounding box center [372, 94] width 208 height 24
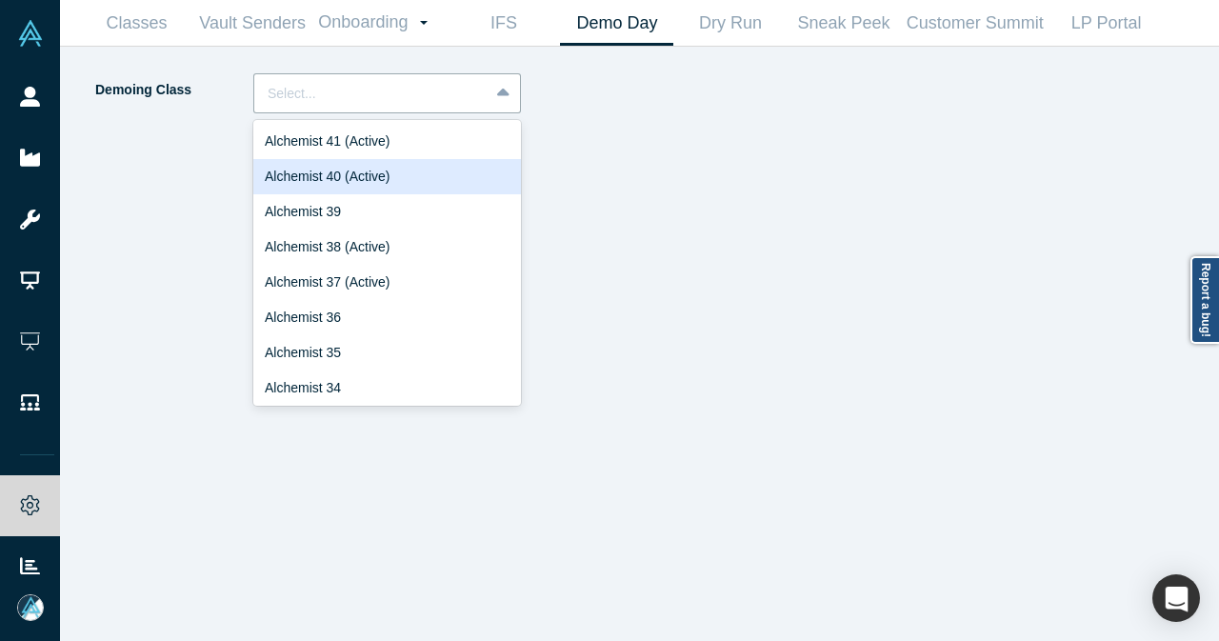
click at [414, 189] on div "Alchemist 40 (Active)" at bounding box center [387, 176] width 268 height 35
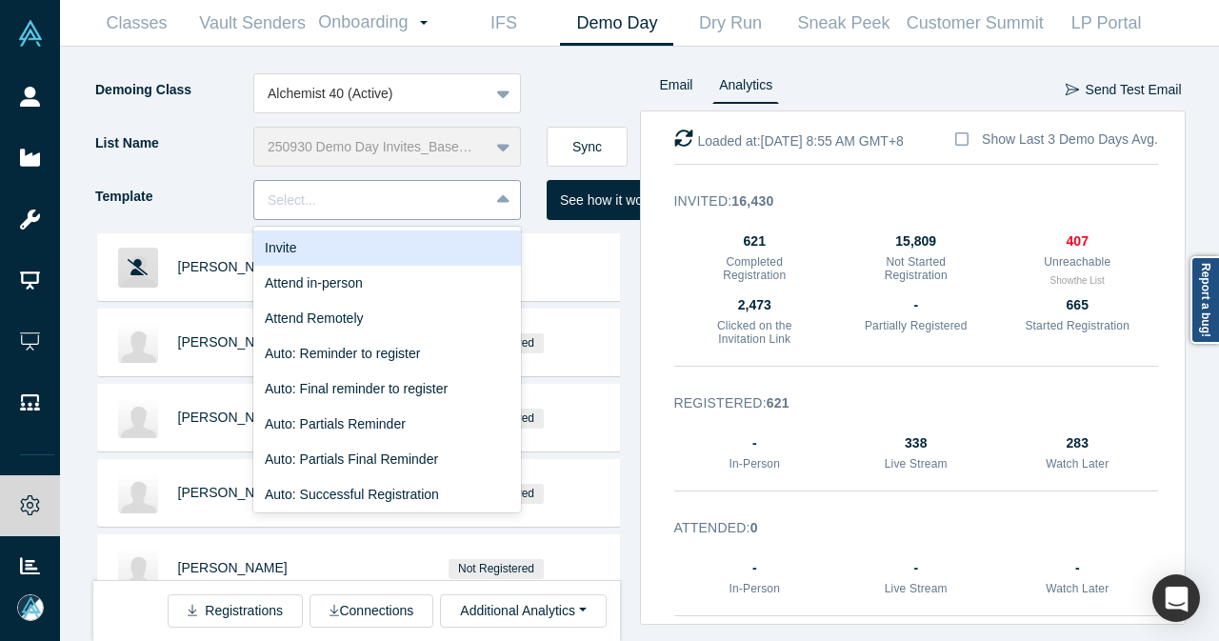
click at [494, 203] on div at bounding box center [505, 200] width 30 height 34
click at [455, 246] on div "Invite" at bounding box center [387, 247] width 268 height 35
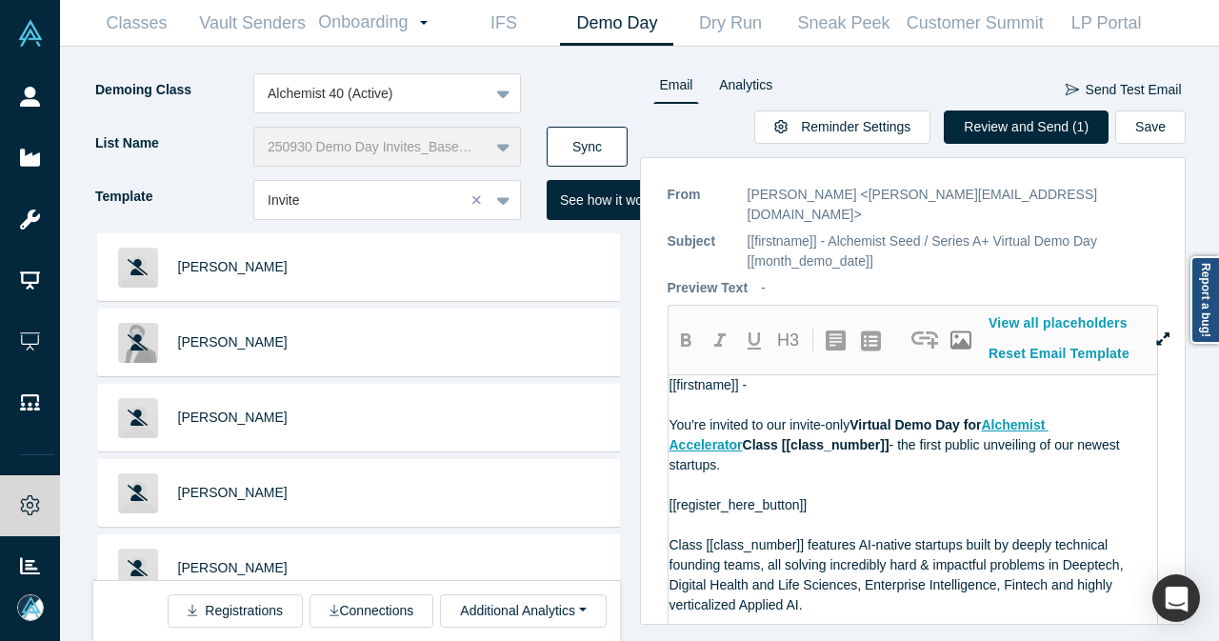
click at [579, 140] on button "Sync" at bounding box center [587, 147] width 81 height 40
click at [608, 144] on button "Sync" at bounding box center [587, 147] width 81 height 40
click at [1023, 115] on button "Review and Send (4)" at bounding box center [1026, 126] width 165 height 33
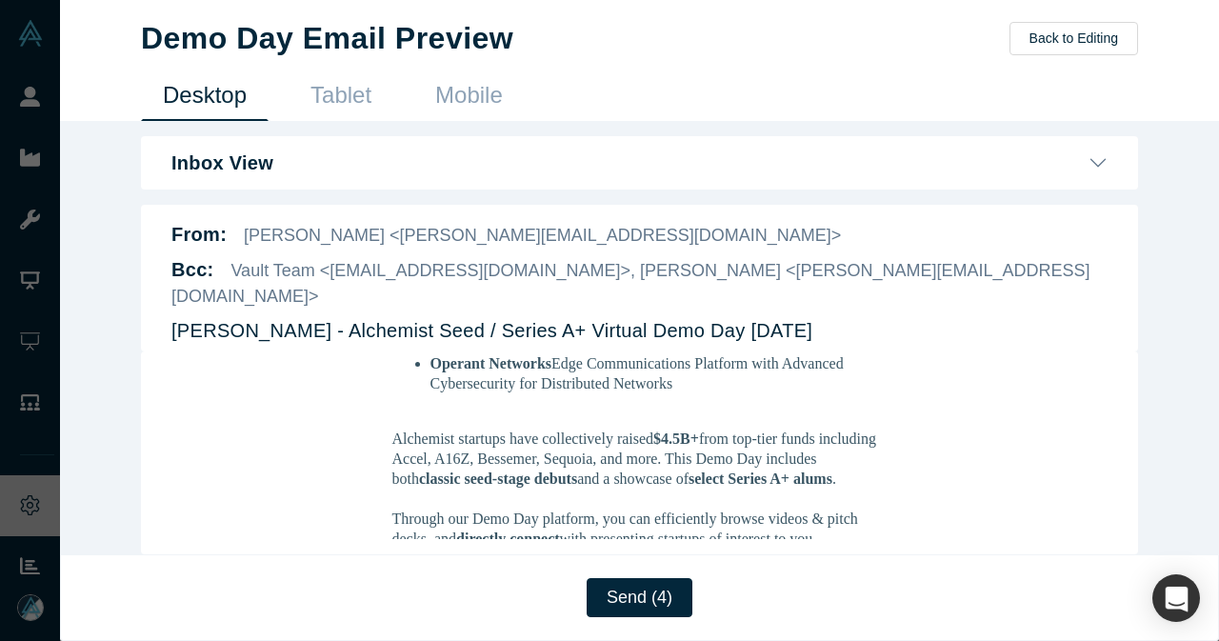
scroll to position [762, 0]
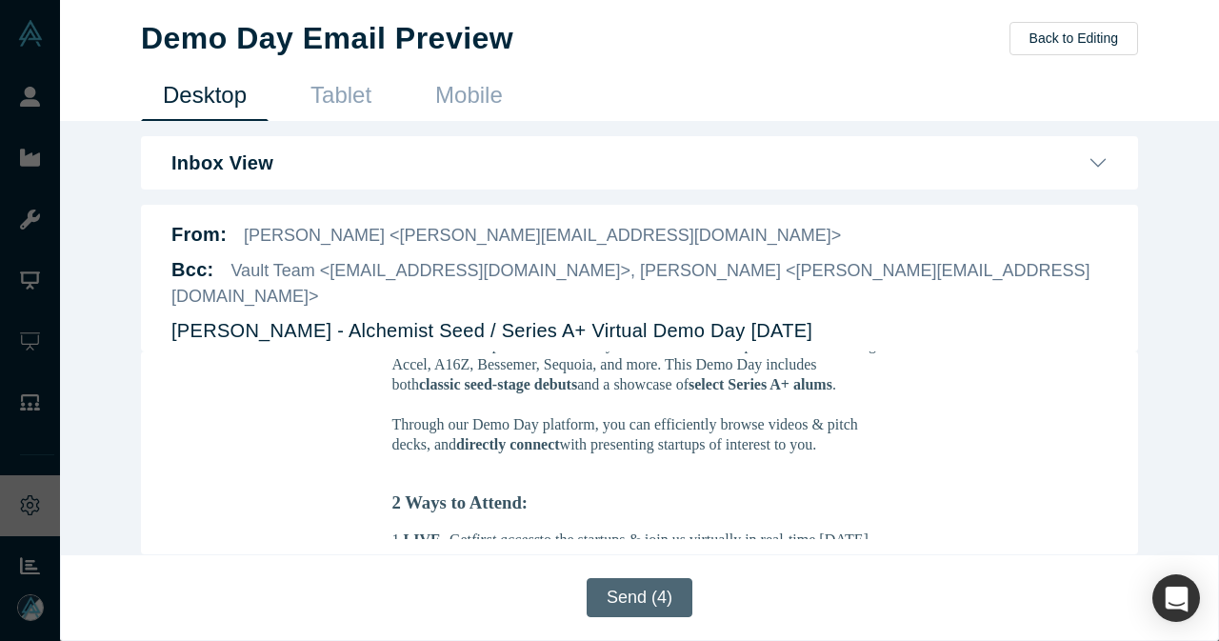
click at [657, 584] on button "Send (4)" at bounding box center [640, 597] width 106 height 39
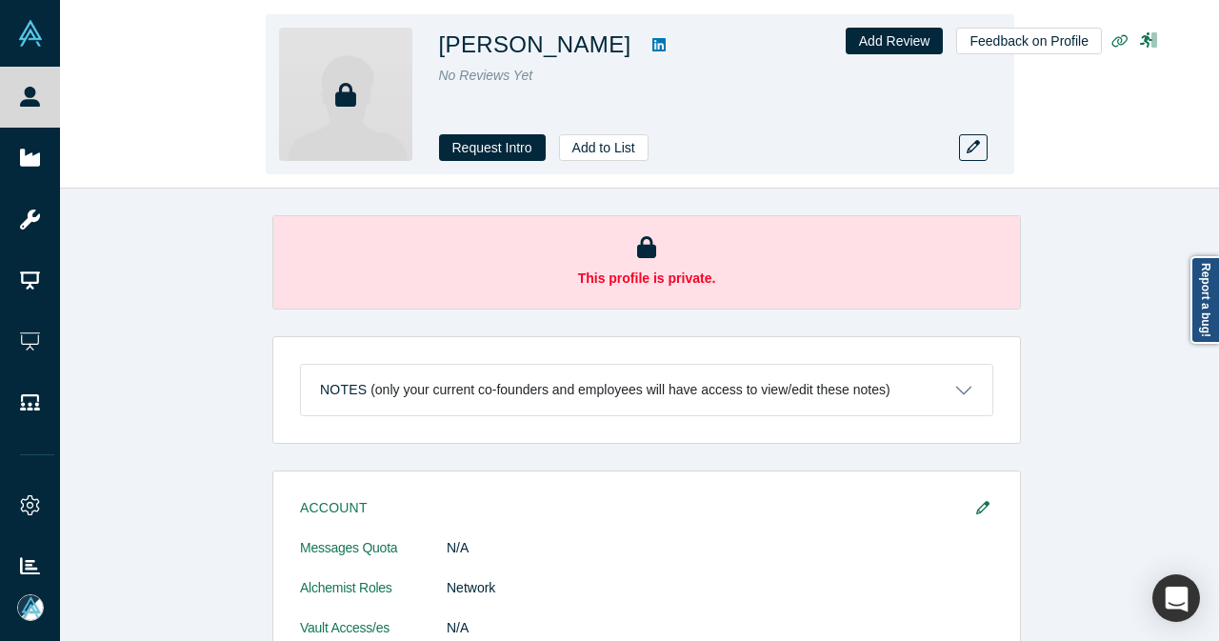
click at [652, 49] on icon at bounding box center [658, 44] width 13 height 15
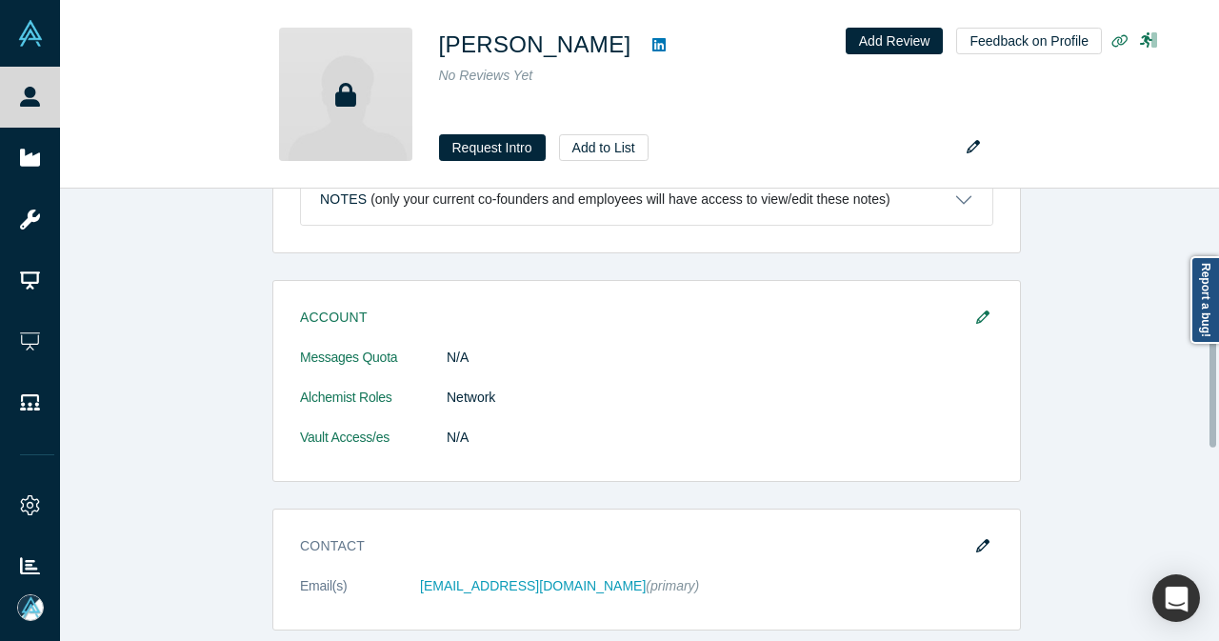
scroll to position [476, 0]
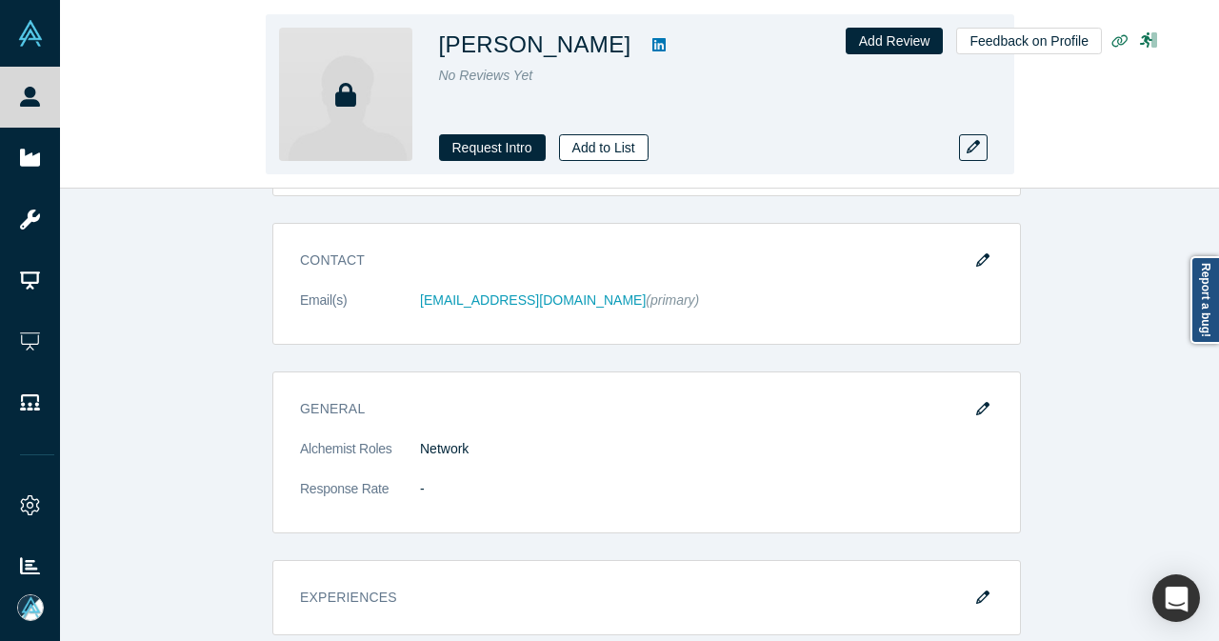
click at [629, 145] on button "Add to List" at bounding box center [604, 147] width 90 height 27
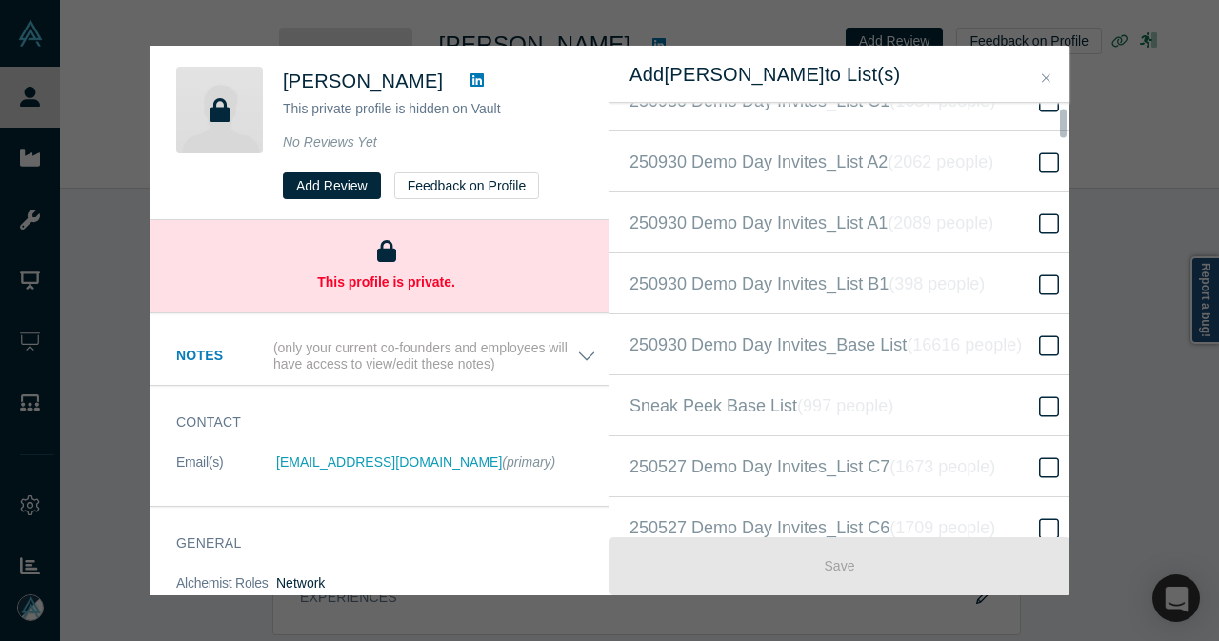
scroll to position [571, 0]
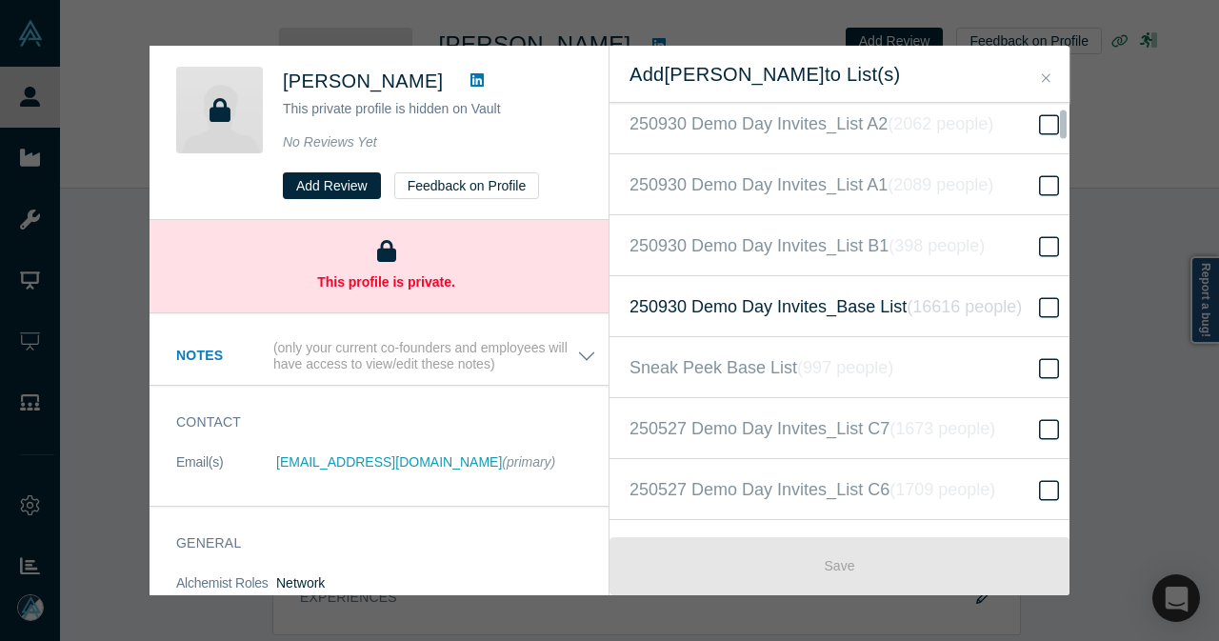
click at [813, 310] on span "250930 Demo Day Invites_Base List ( 16616 people )" at bounding box center [826, 306] width 392 height 27
click at [0, 0] on input "250930 Demo Day Invites_Base List ( 16616 people )" at bounding box center [0, 0] width 0 height 0
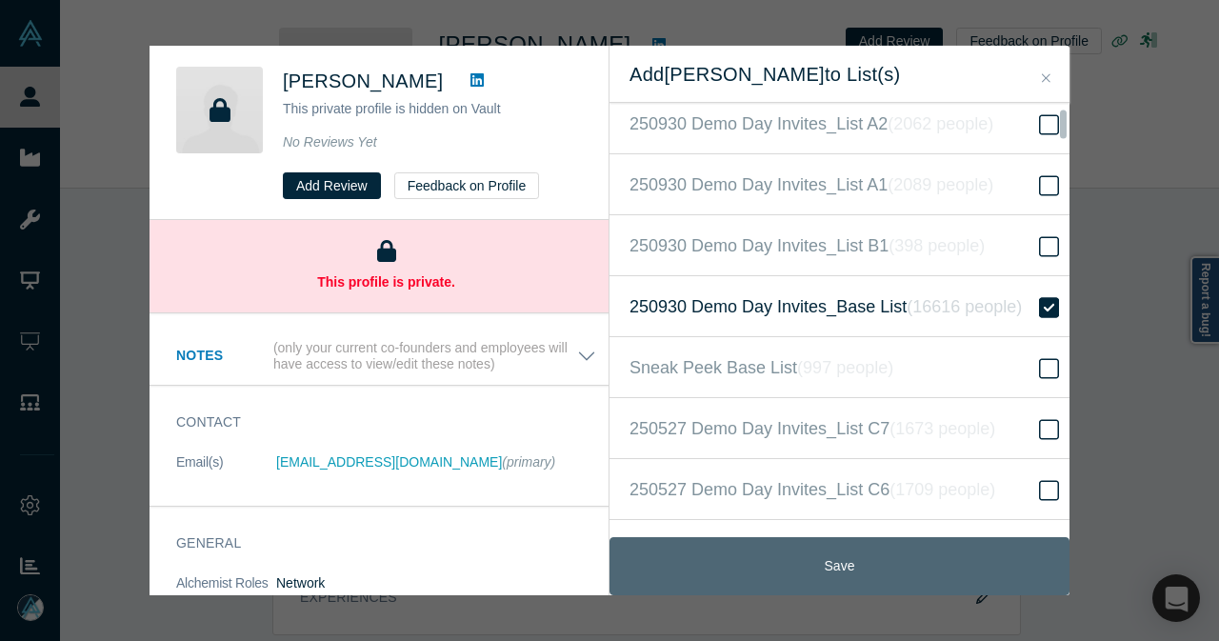
click at [785, 560] on button "Save" at bounding box center [840, 566] width 460 height 58
